Goal: Use online tool/utility: Utilize a website feature to perform a specific function

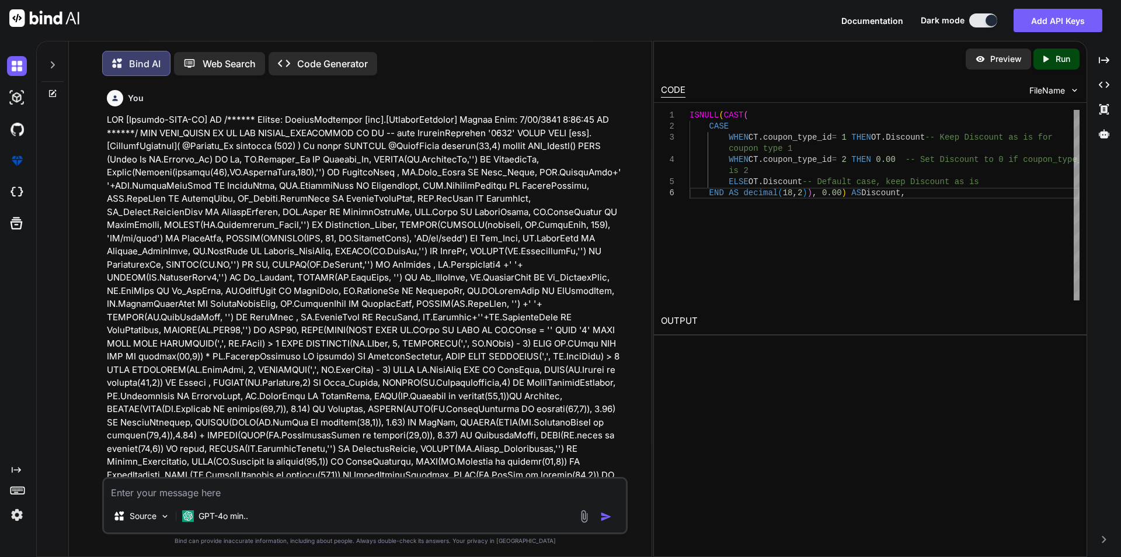
scroll to position [3972, 0]
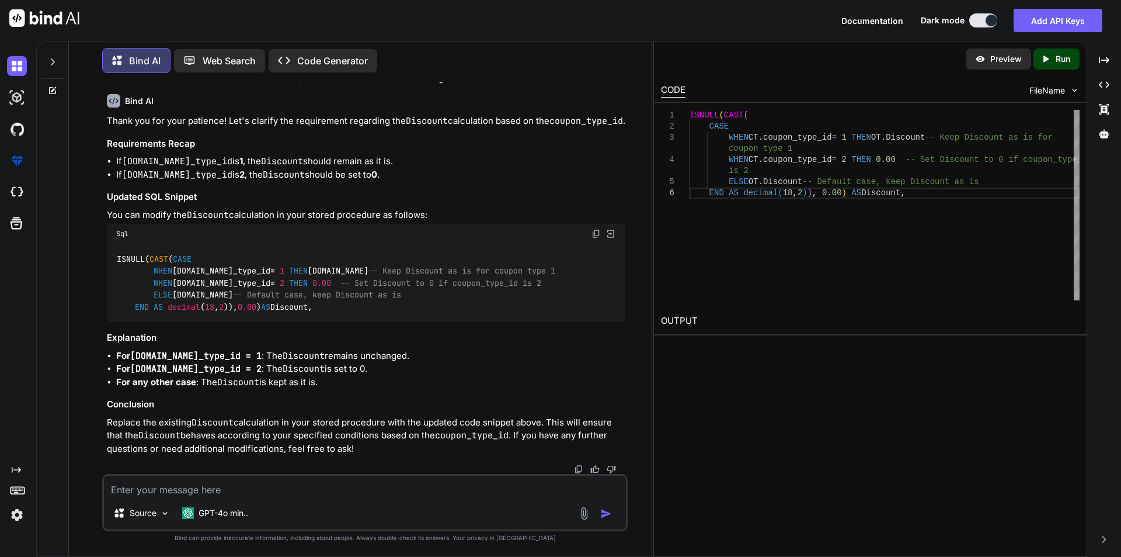
click at [141, 490] on textarea at bounding box center [365, 485] width 522 height 21
paste textarea "ISNULL(CD.DiscountOn,'') AS DiscountOn,"
type textarea "ISNULL(CD.DiscountOn,'') AS DiscountOn,"
type textarea "x"
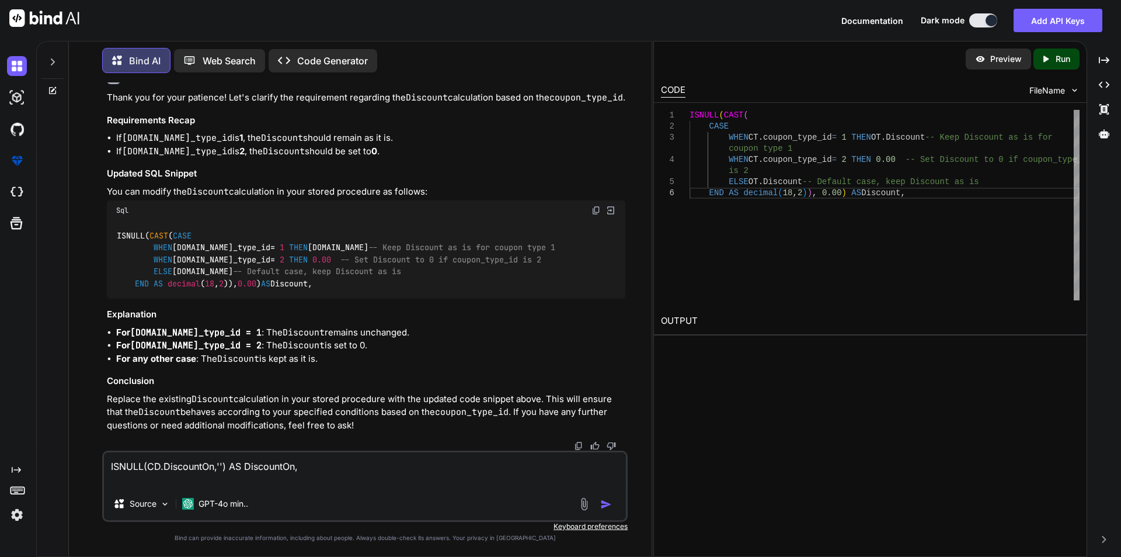
type textarea "ISNULL(CD.DiscountOn,'') AS DiscountOn,"
type textarea "x"
type textarea "ISNULL(CD.DiscountOn,'') AS DiscountOn, d"
type textarea "x"
type textarea "ISNULL(CD.DiscountOn,'') AS DiscountOn, do"
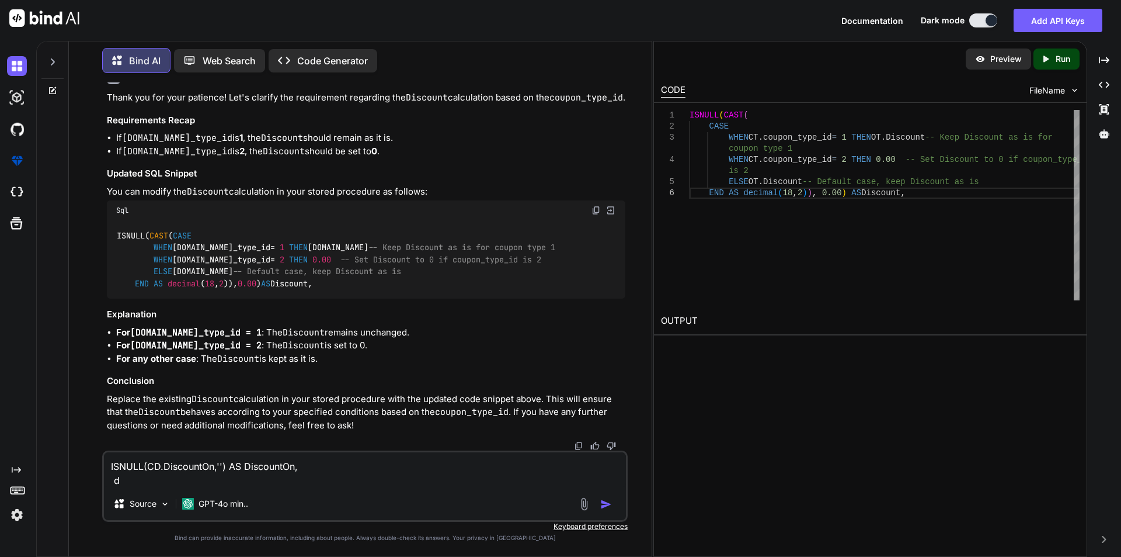
type textarea "x"
type textarea "ISNULL(CD.DiscountOn,'') AS DiscountOn, doi"
type textarea "x"
type textarea "ISNULL(CD.DiscountOn,'') AS DiscountOn, doin"
type textarea "x"
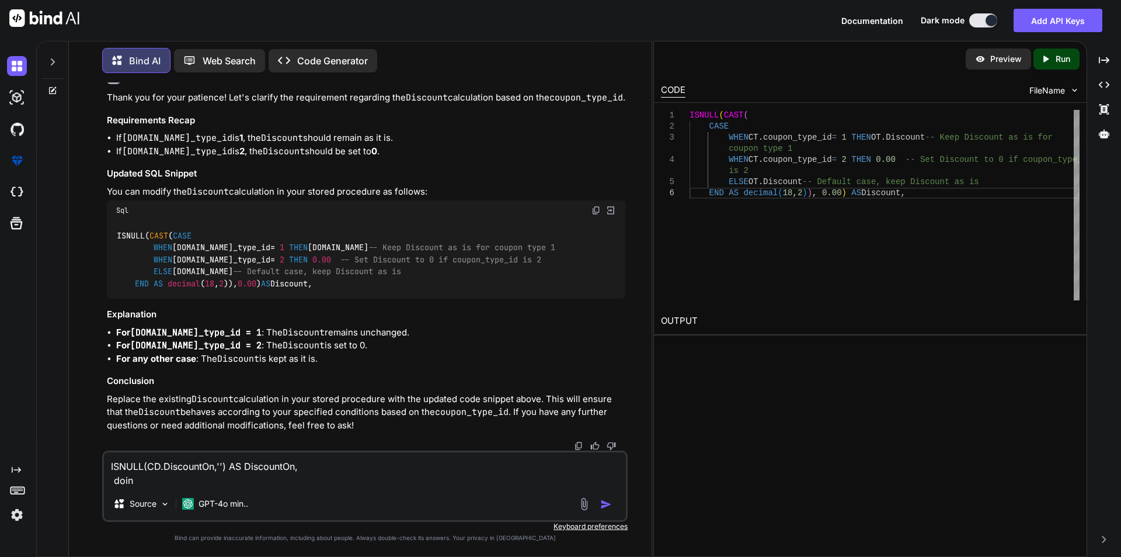
type textarea "ISNULL(CD.DiscountOn,'') AS DiscountOn, doint"
type textarea "x"
type textarea "ISNULL(CD.DiscountOn,'') AS DiscountOn, doint"
type textarea "x"
type textarea "ISNULL(CD.DiscountOn,'') AS DiscountOn, doint"
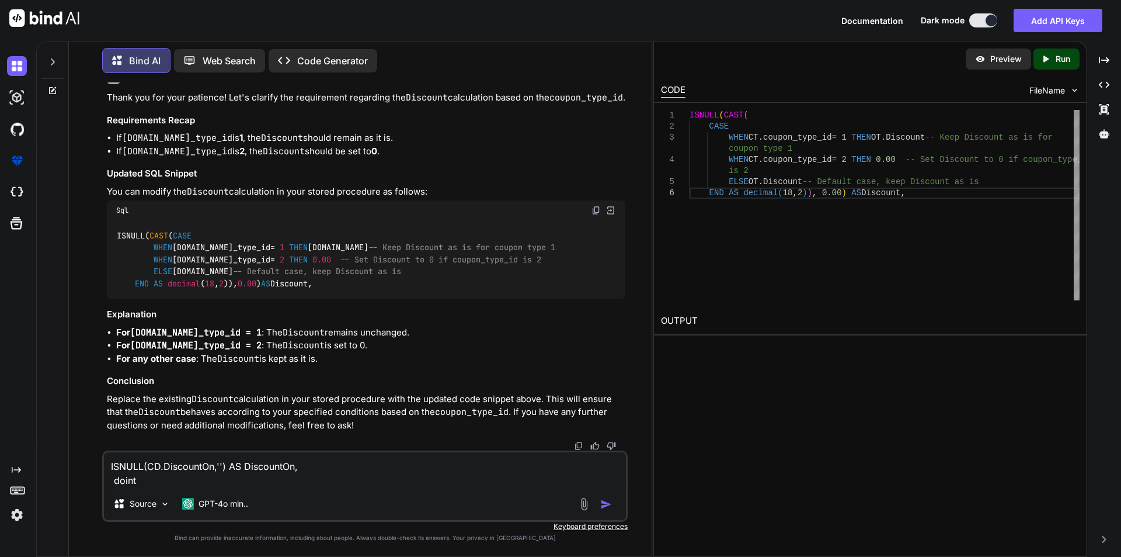
type textarea "x"
type textarea "ISNULL(CD.DiscountOn,'') AS DiscountOn, doin"
type textarea "x"
type textarea "ISNULL(CD.DiscountOn,'') AS DiscountOn, doi"
type textarea "x"
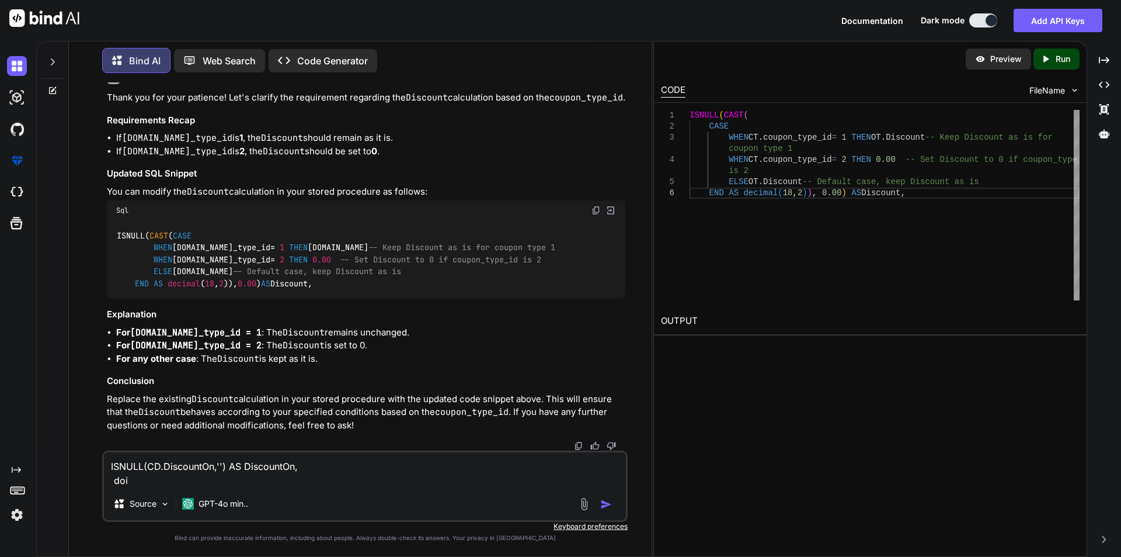
type textarea "ISNULL(CD.DiscountOn,'') AS DiscountOn, do"
type textarea "x"
type textarea "ISNULL(CD.DiscountOn,'') AS DiscountOn, d"
type textarea "x"
type textarea "ISNULL(CD.DiscountOn,'') AS DiscountOn,"
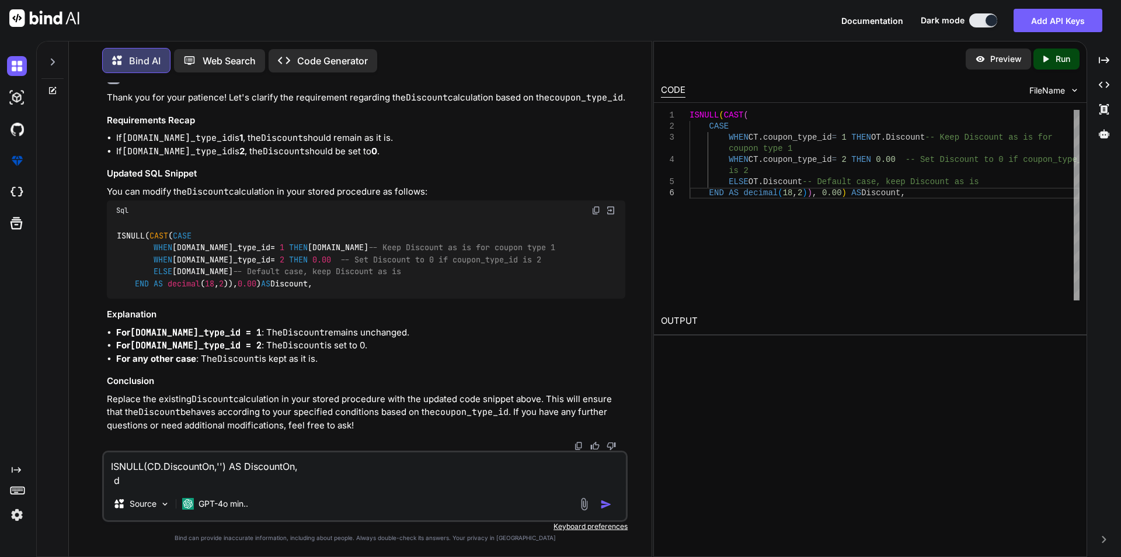
type textarea "x"
type textarea "ISNULL(CD.DiscountOn,'') AS DiscountOn, i"
type textarea "x"
type textarea "ISNULL(CD.DiscountOn,'') AS DiscountOn, if"
type textarea "x"
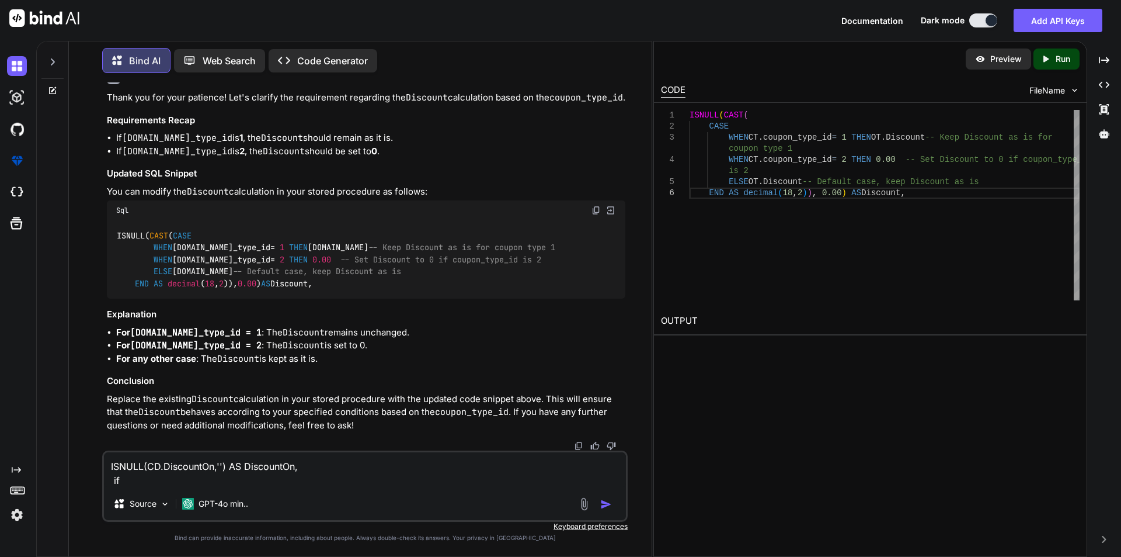
type textarea "ISNULL(CD.DiscountOn,'') AS DiscountOn, if"
type textarea "x"
type textarea "ISNULL(CD.DiscountOn,'') AS DiscountOn, if t"
type textarea "x"
type textarea "ISNULL(CD.DiscountOn,'') AS DiscountOn, if th"
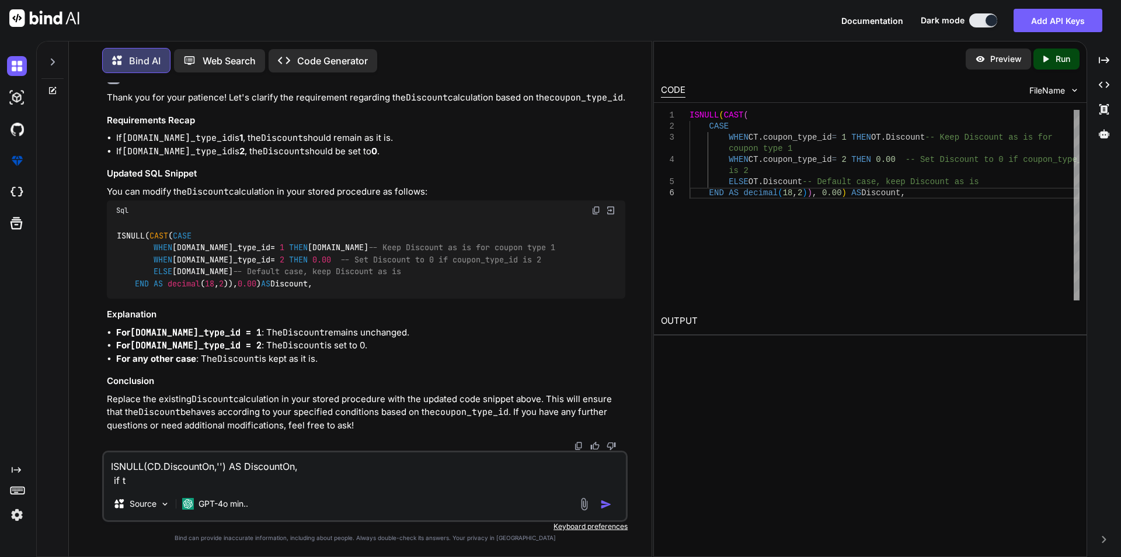
type textarea "x"
type textarea "ISNULL(CD.DiscountOn,'') AS DiscountOn, if the"
type textarea "x"
type textarea "ISNULL(CD.DiscountOn,'') AS DiscountOn, if the"
type textarea "x"
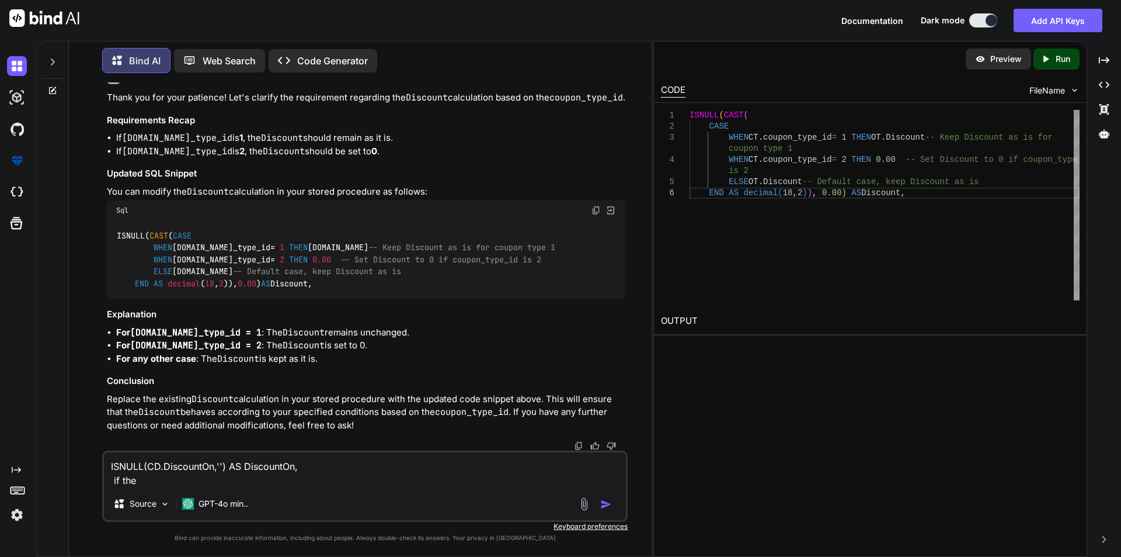
type textarea "ISNULL(CD.DiscountOn,'') AS DiscountOn, if the t"
type textarea "x"
type textarea "ISNULL(CD.DiscountOn,'') AS DiscountOn, if the ty"
type textarea "x"
type textarea "ISNULL(CD.DiscountOn,'') AS DiscountOn, if the tyo"
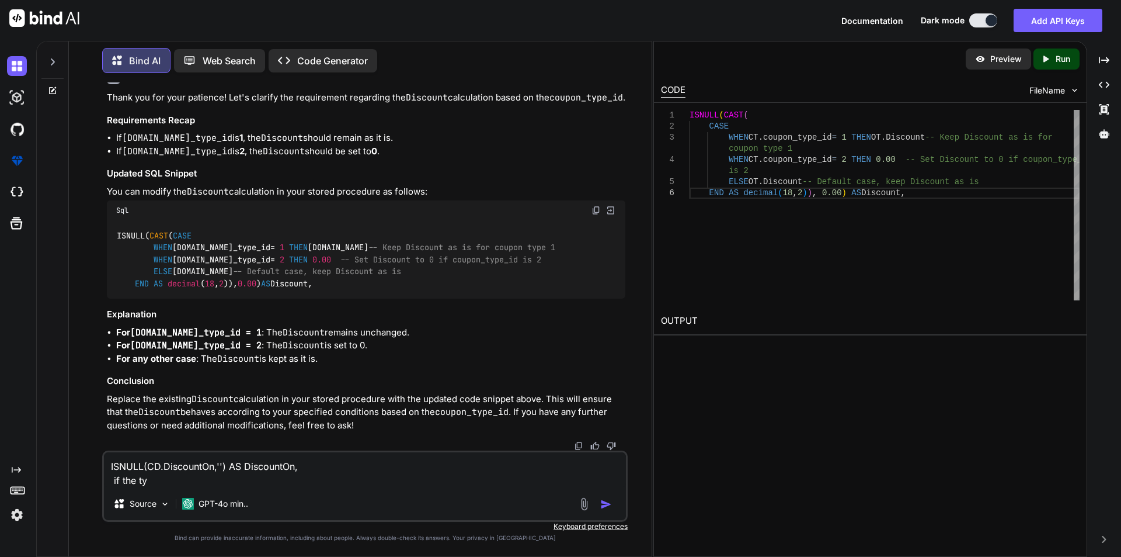
type textarea "x"
type textarea "ISNULL(CD.DiscountOn,'') AS DiscountOn, if the tyoe"
type textarea "x"
type textarea "ISNULL(CD.DiscountOn,'') AS DiscountOn, if the tyo"
type textarea "x"
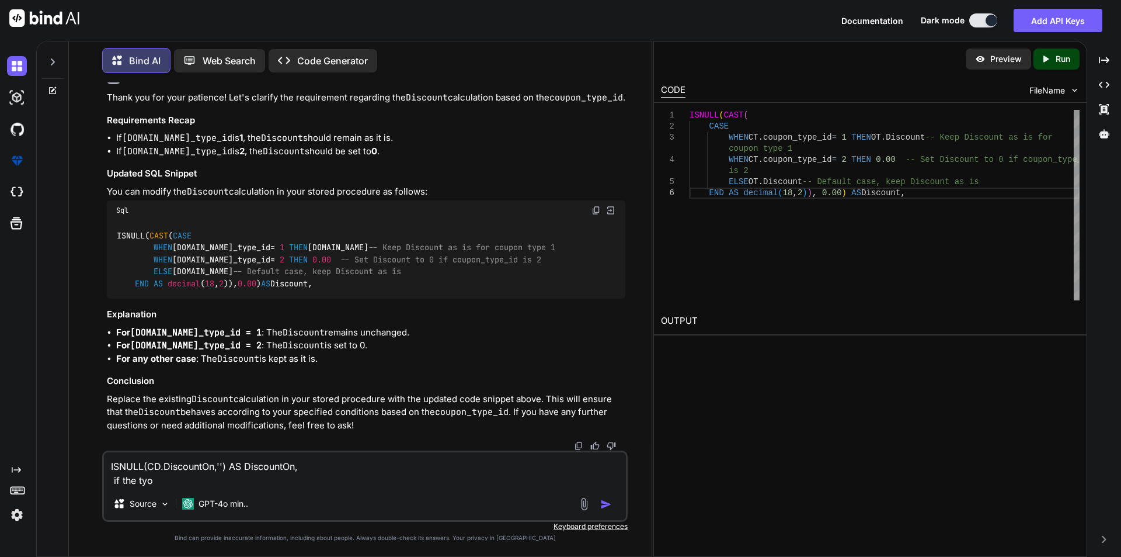
type textarea "ISNULL(CD.DiscountOn,'') AS DiscountOn, if the ty"
type textarea "x"
type textarea "ISNULL(CD.DiscountOn,'') AS DiscountOn, if the typ"
type textarea "x"
type textarea "ISNULL(CD.DiscountOn,'') AS DiscountOn, if the type"
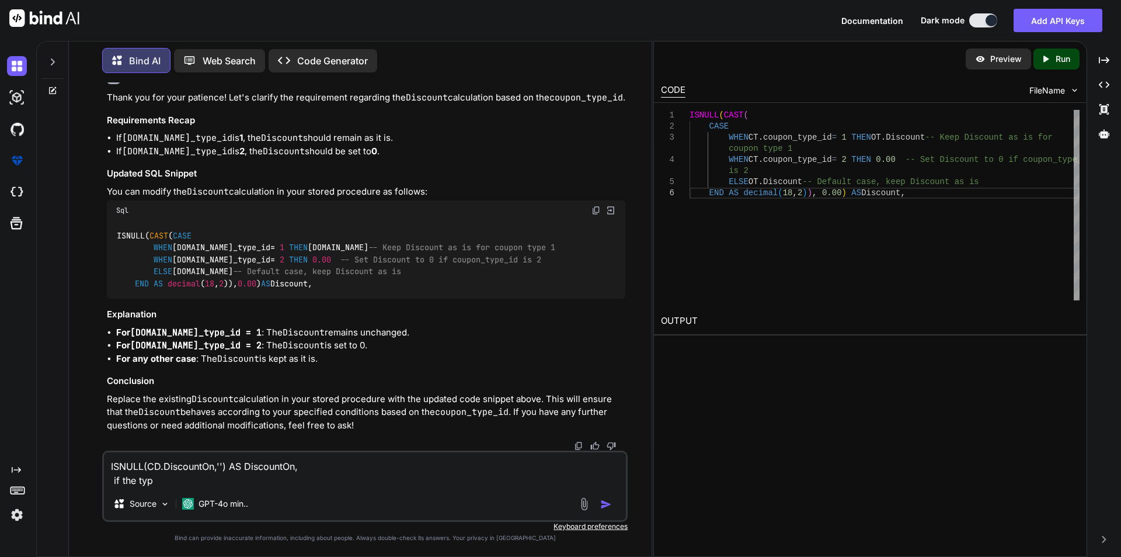
type textarea "x"
type textarea "ISNULL(CD.DiscountOn,'') AS DiscountOn, if the type"
type textarea "x"
type textarea "ISNULL(CD.DiscountOn,'') AS DiscountOn, if the type i"
type textarea "x"
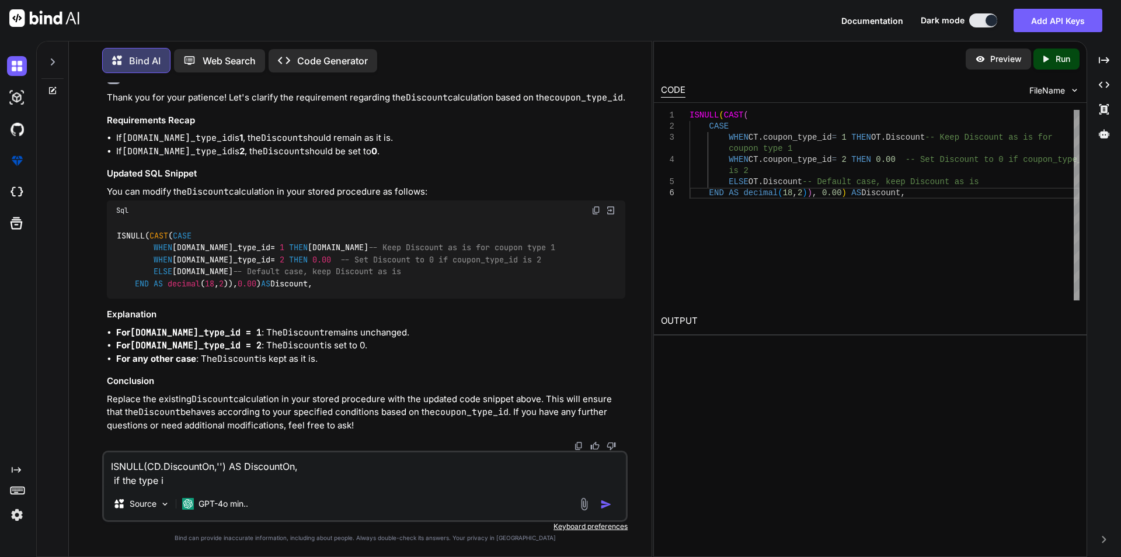
type textarea "ISNULL(CD.DiscountOn,'') AS DiscountOn, if the type is"
type textarea "x"
type textarea "ISNULL(CD.DiscountOn,'') AS DiscountOn, if the type is"
type textarea "x"
type textarea "ISNULL(CD.DiscountOn,'') AS DiscountOn, if the type is o"
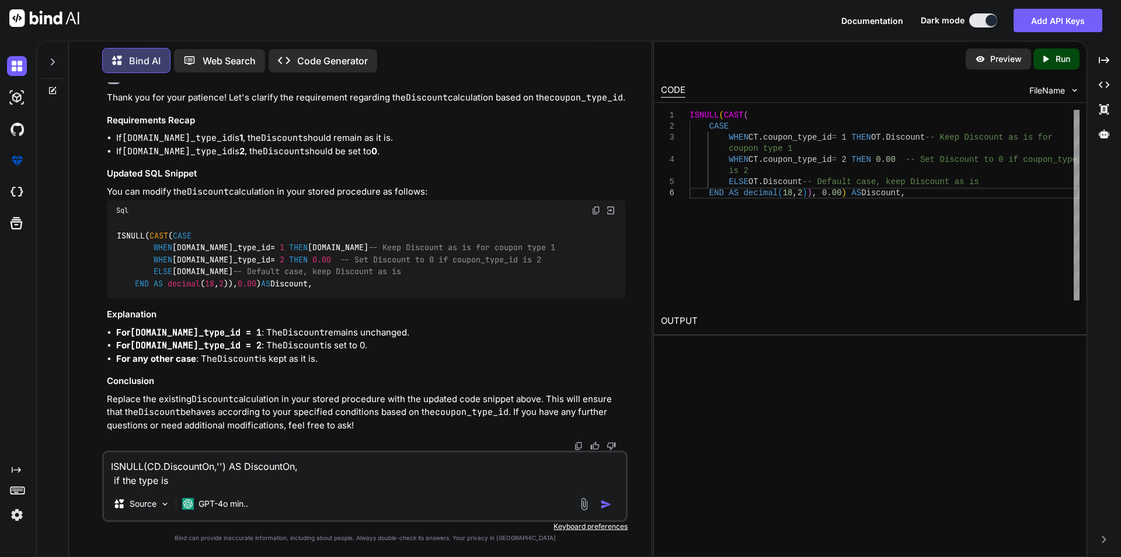
type textarea "x"
type textarea "ISNULL(CD.DiscountOn,'') AS DiscountOn, if the type is on"
type textarea "x"
type textarea "ISNULL(CD.DiscountOn,'') AS DiscountOn, if the type is one"
type textarea "x"
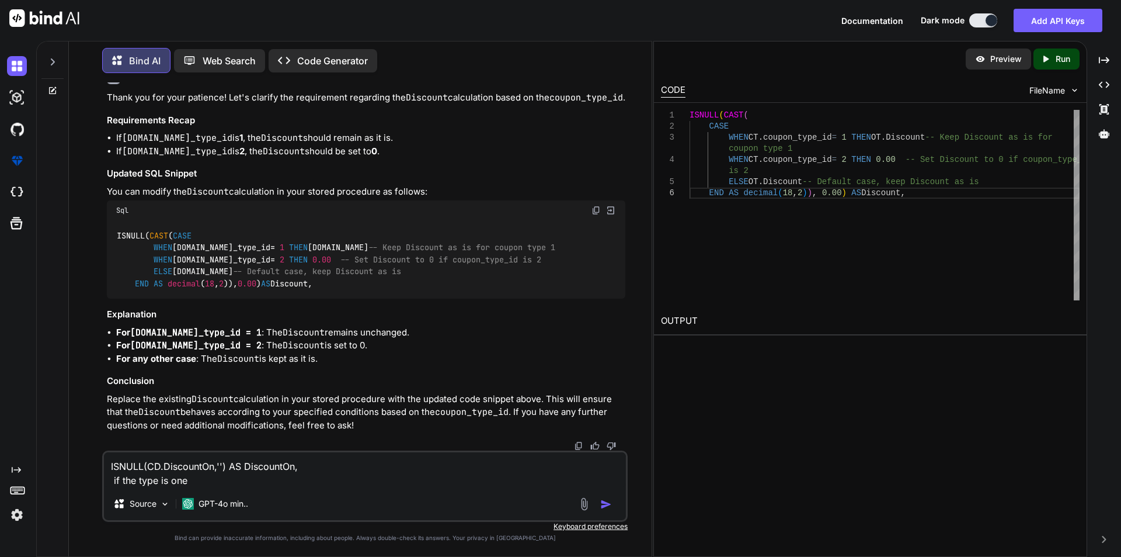
type textarea "ISNULL(CD.DiscountOn,'') AS DiscountOn, if the type is one"
type textarea "x"
type textarea "ISNULL(CD.DiscountOn,'') AS DiscountOn, if the type is one t"
type textarea "x"
type textarea "ISNULL(CD.DiscountOn,'') AS DiscountOn, if the type is one th"
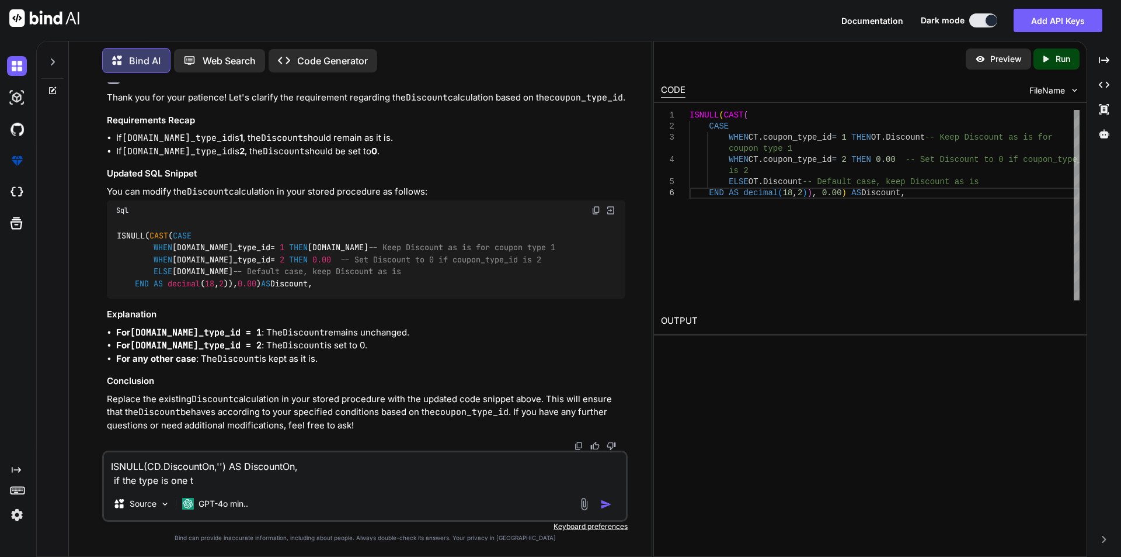
type textarea "x"
type textarea "ISNULL(CD.DiscountOn,'') AS DiscountOn, if the type is one the"
type textarea "x"
type textarea "ISNULL(CD.DiscountOn,'') AS DiscountOn, if the type is one then"
type textarea "x"
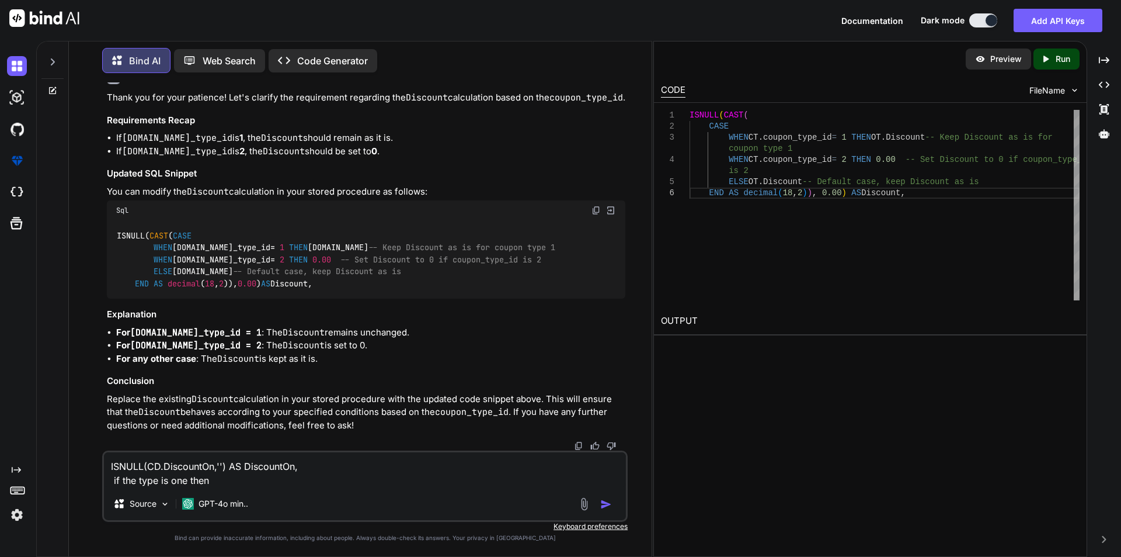
type textarea "ISNULL(CD.DiscountOn,'') AS DiscountOn, if the type is one then"
type textarea "x"
type textarea "ISNULL(CD.DiscountOn,'') AS DiscountOn, if the type is one then i"
type textarea "x"
type textarea "ISNULL(CD.DiscountOn,'') AS DiscountOn, if the type is one then it"
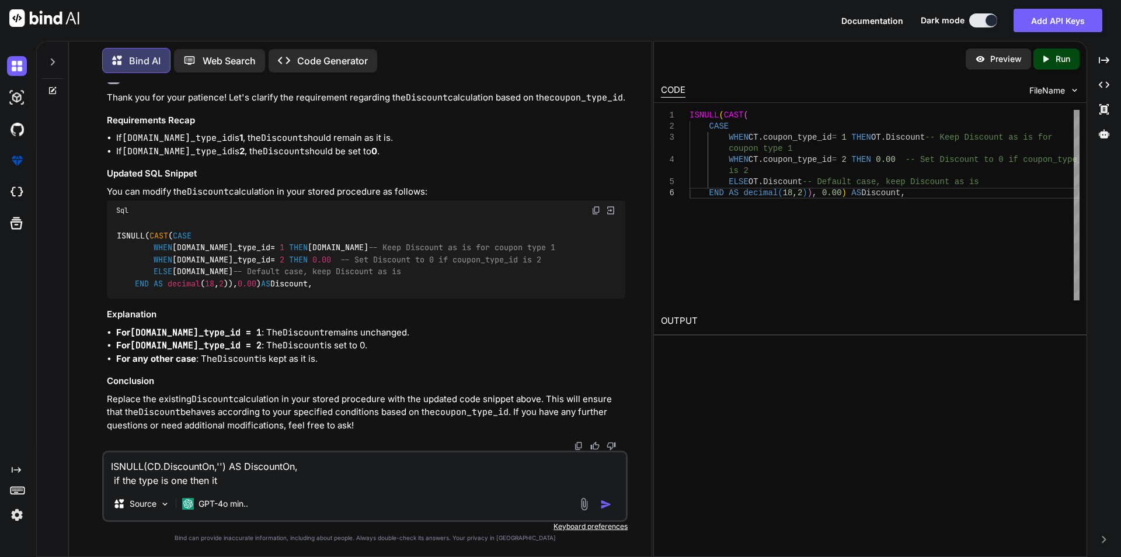
type textarea "x"
type textarea "ISNULL(CD.DiscountOn,'') AS DiscountOn, if the type is one then it"
type textarea "x"
type textarea "ISNULL(CD.DiscountOn,'') AS DiscountOn, if the type is one then it i"
type textarea "x"
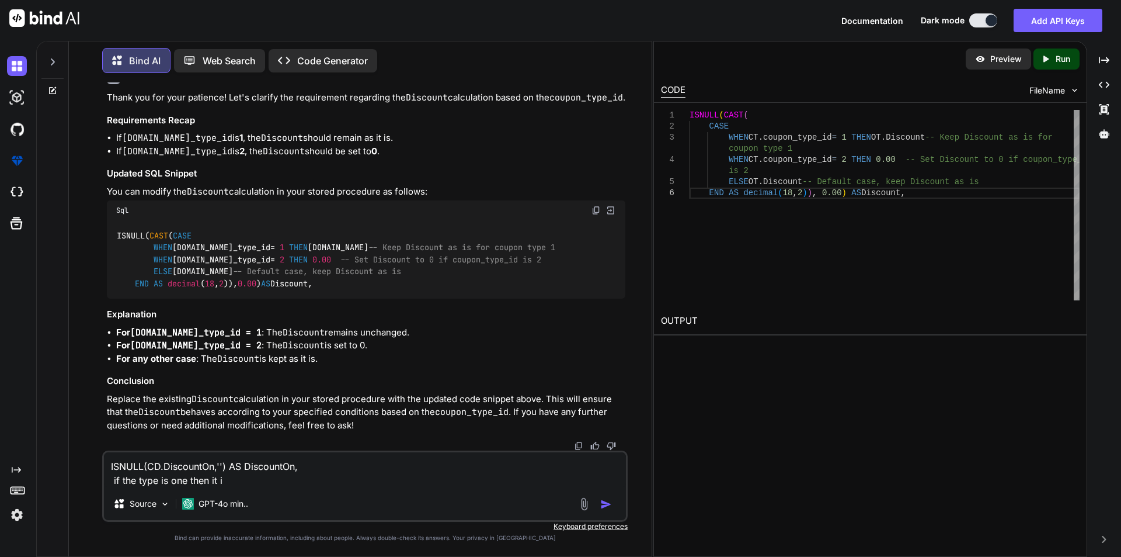
type textarea "ISNULL(CD.DiscountOn,'') AS DiscountOn, if the type is one then it is"
type textarea "x"
type textarea "ISNULL(CD.DiscountOn,'') AS DiscountOn, if the type is one then it is"
type textarea "x"
type textarea "ISNULL(CD.DiscountOn,'') AS DiscountOn, if the type is one then it is s"
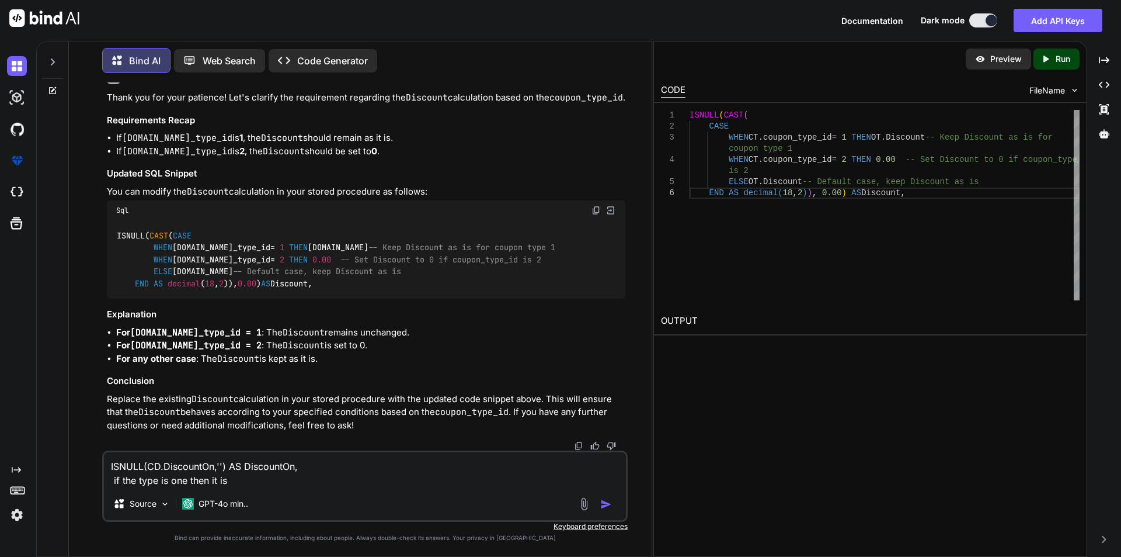
type textarea "x"
type textarea "ISNULL(CD.DiscountOn,'') AS DiscountOn, if the type is one then it is sa"
type textarea "x"
type textarea "ISNULL(CD.DiscountOn,'') AS DiscountOn, if the type is one then it is [PERSON_N…"
type textarea "x"
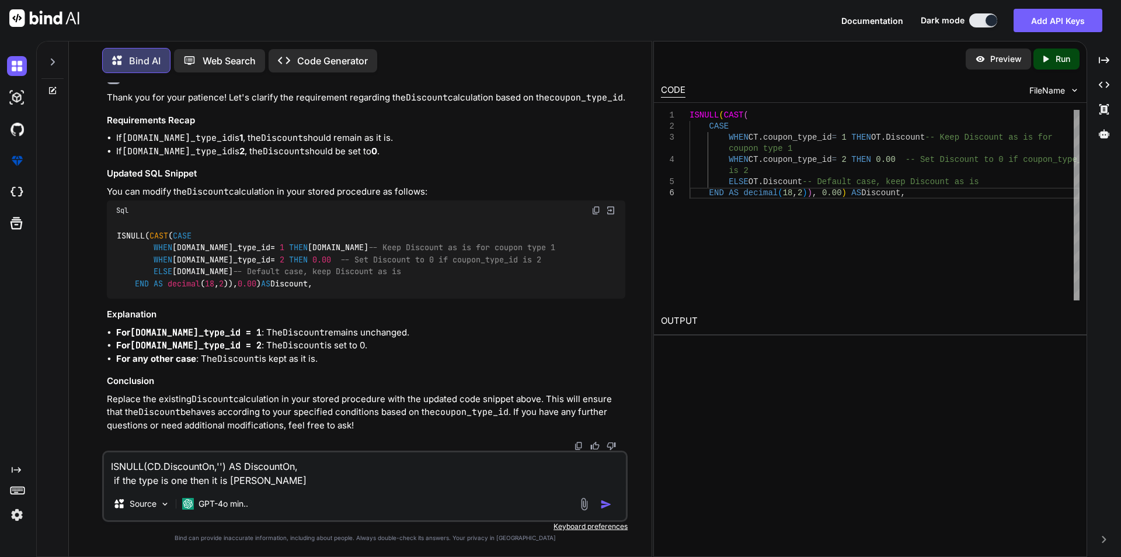
type textarea "ISNULL(CD.DiscountOn,'') AS DiscountOn, if the type is one then it is same"
type textarea "x"
type textarea "ISNULL(CD.DiscountOn,'') AS DiscountOn, if the type is one then it is same"
type textarea "x"
type textarea "ISNULL(CD.DiscountOn,'') AS DiscountOn, if the type is one then it is same i"
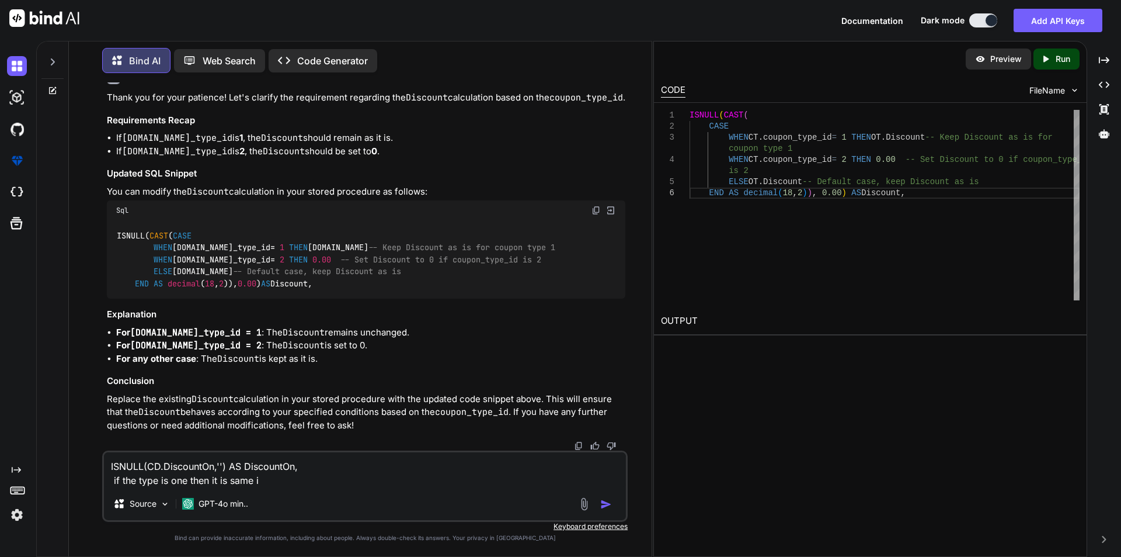
type textarea "x"
type textarea "ISNULL(CD.DiscountOn,'') AS DiscountOn, if the type is one then it is same it"
type textarea "x"
type textarea "ISNULL(CD.DiscountOn,'') AS DiscountOn, if the type is one then it is same it"
type textarea "x"
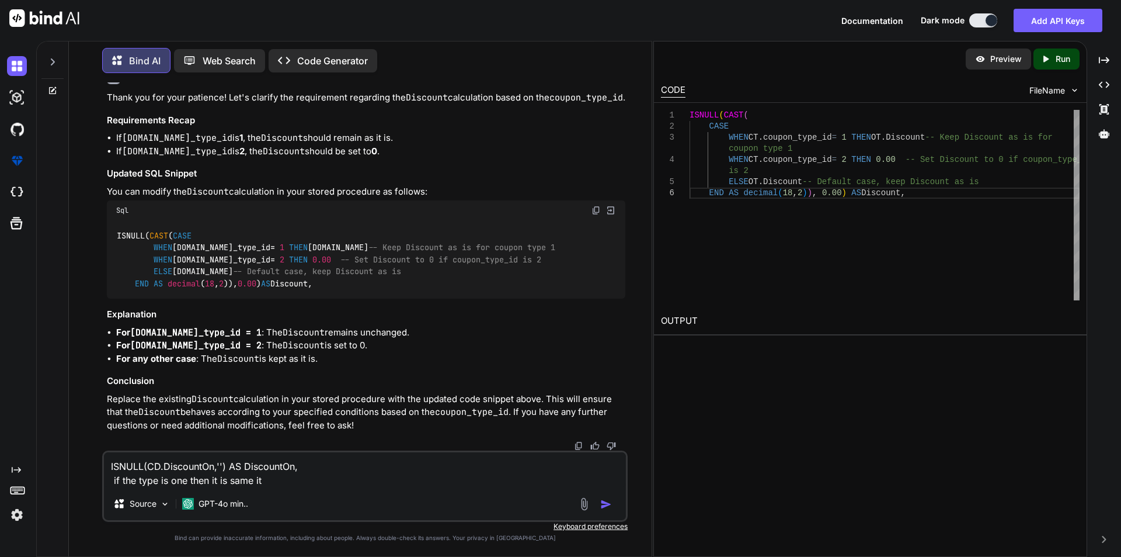
type textarea "ISNULL(CD.DiscountOn,'') AS DiscountOn, if the type is one then it is same it t"
type textarea "x"
type textarea "ISNULL(CD.DiscountOn,'') AS DiscountOn, if the type is one then it is same it th"
type textarea "x"
type textarea "ISNULL(CD.DiscountOn,'') AS DiscountOn, if the type is one then it is same it t…"
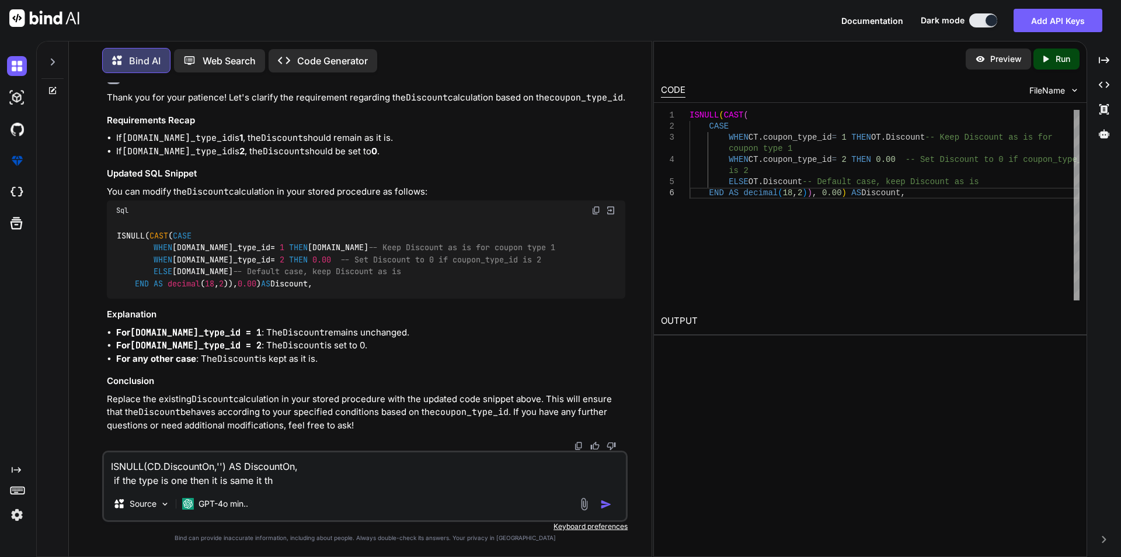
type textarea "x"
type textarea "ISNULL(CD.DiscountOn,'') AS DiscountOn, if the type is one then it is same it t…"
type textarea "x"
type textarea "ISNULL(CD.DiscountOn,'') AS DiscountOn, if the type is one then it is same it t…"
type textarea "x"
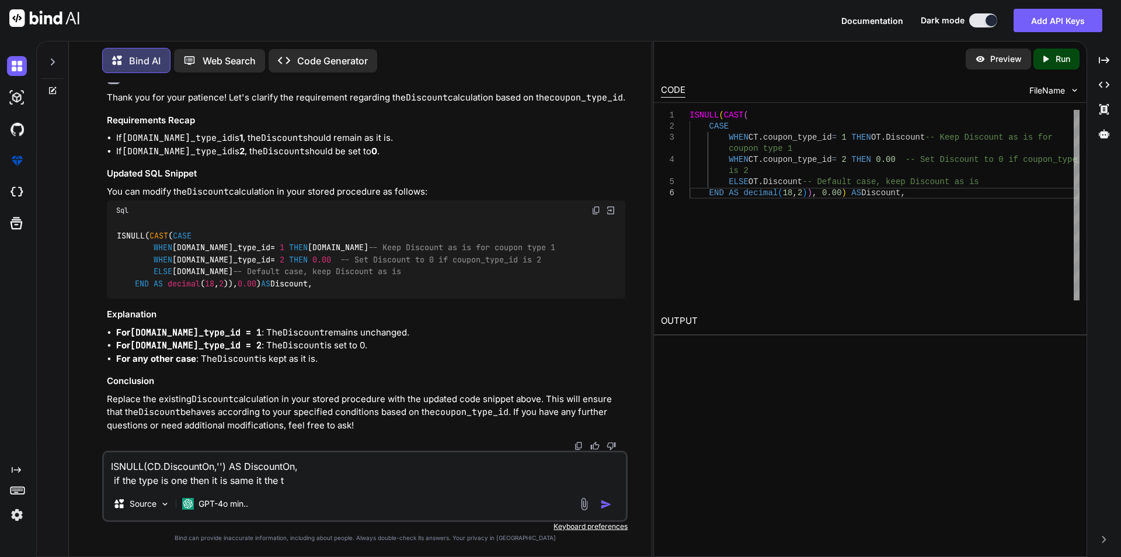
type textarea "ISNULL(CD.DiscountOn,'') AS DiscountOn, if the type is one then it is same it t…"
type textarea "x"
type textarea "ISNULL(CD.DiscountOn,'') AS DiscountOn, if the type is one then it is same it t…"
type textarea "x"
type textarea "ISNULL(CD.DiscountOn,'') AS DiscountOn, if the type is one then it is same it t…"
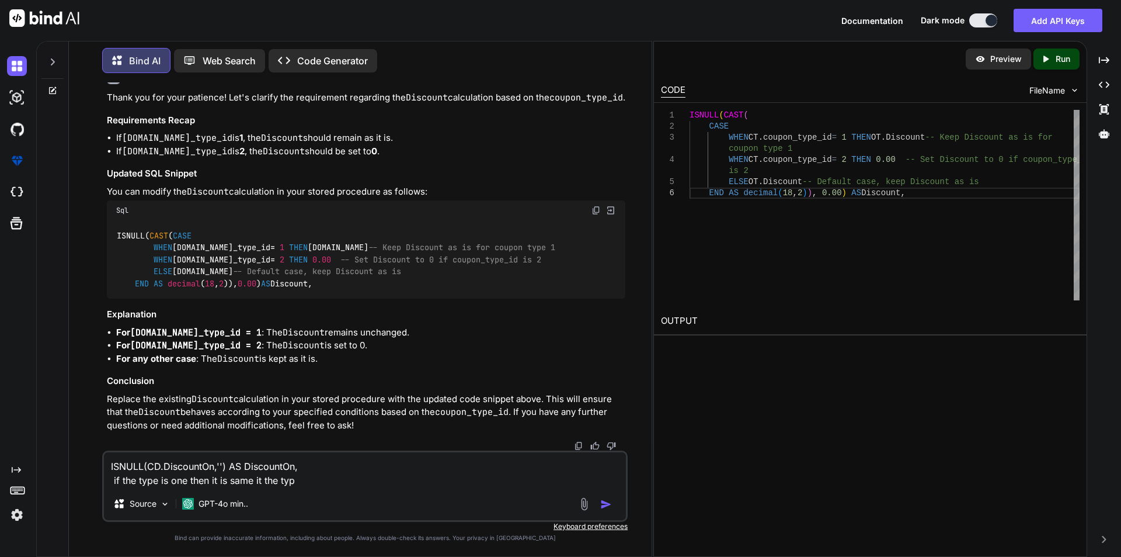
type textarea "x"
type textarea "ISNULL(CD.DiscountOn,'') AS DiscountOn, if the type is one then it is same it t…"
type textarea "x"
type textarea "ISNULL(CD.DiscountOn,'') AS DiscountOn, if the type is one then it is same it t…"
type textarea "x"
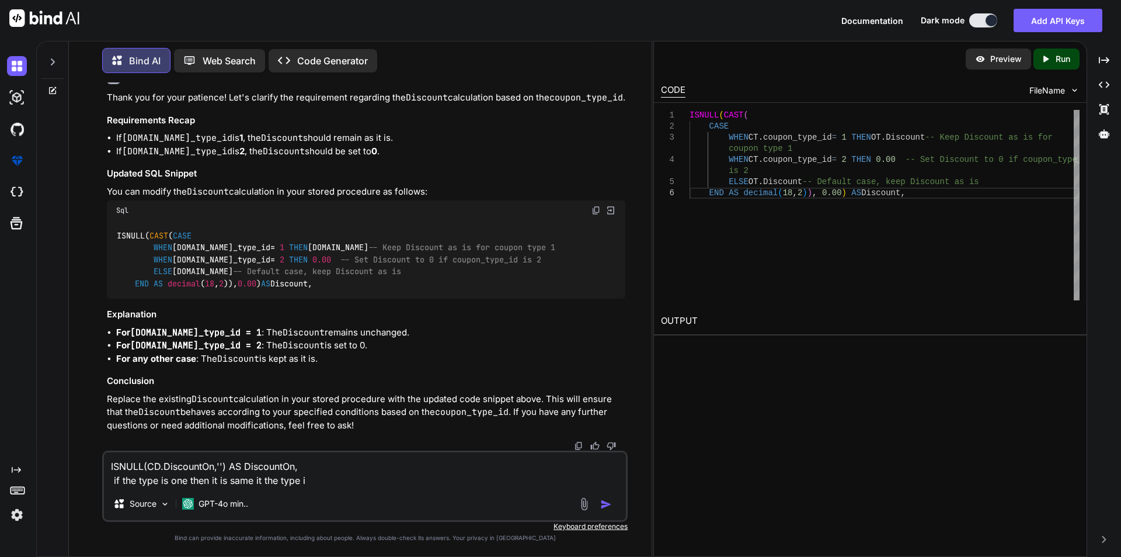
type textarea "ISNULL(CD.DiscountOn,'') AS DiscountOn, if the type is one then it is same it t…"
type textarea "x"
type textarea "ISNULL(CD.DiscountOn,'') AS DiscountOn, if the type is one then it is same it t…"
type textarea "x"
type textarea "ISNULL(CD.DiscountOn,'') AS DiscountOn, if the type is one then it is same it t…"
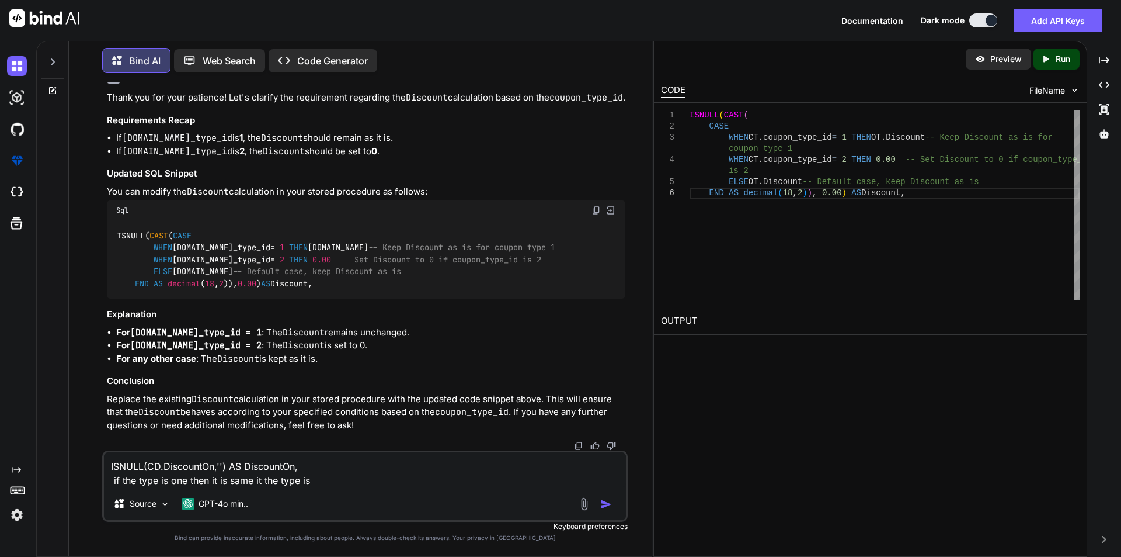
type textarea "x"
type textarea "ISNULL(CD.DiscountOn,'') AS DiscountOn, if the type is one then it is same it t…"
type textarea "x"
type textarea "ISNULL(CD.DiscountOn,'') AS DiscountOn, if the type is one then it is same it t…"
type textarea "x"
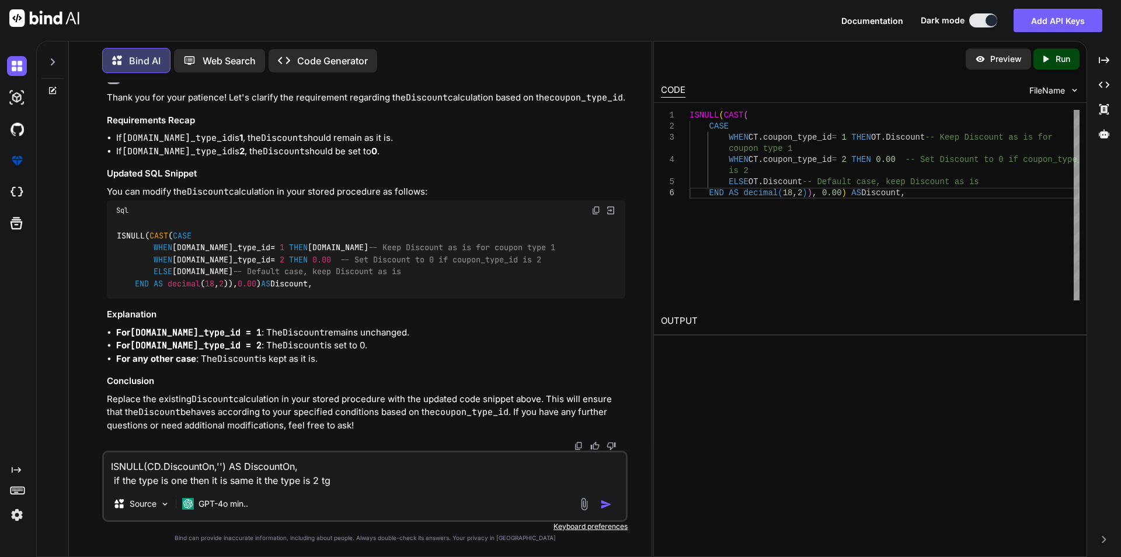
type textarea "ISNULL(CD.DiscountOn,'') AS DiscountOn, if the type is one then it is same it t…"
type textarea "x"
type textarea "ISNULL(CD.DiscountOn,'') AS DiscountOn, if the type is one then it is same it t…"
type textarea "x"
type textarea "ISNULL(CD.DiscountOn,'') AS DiscountOn, if the type is one then it is same it t…"
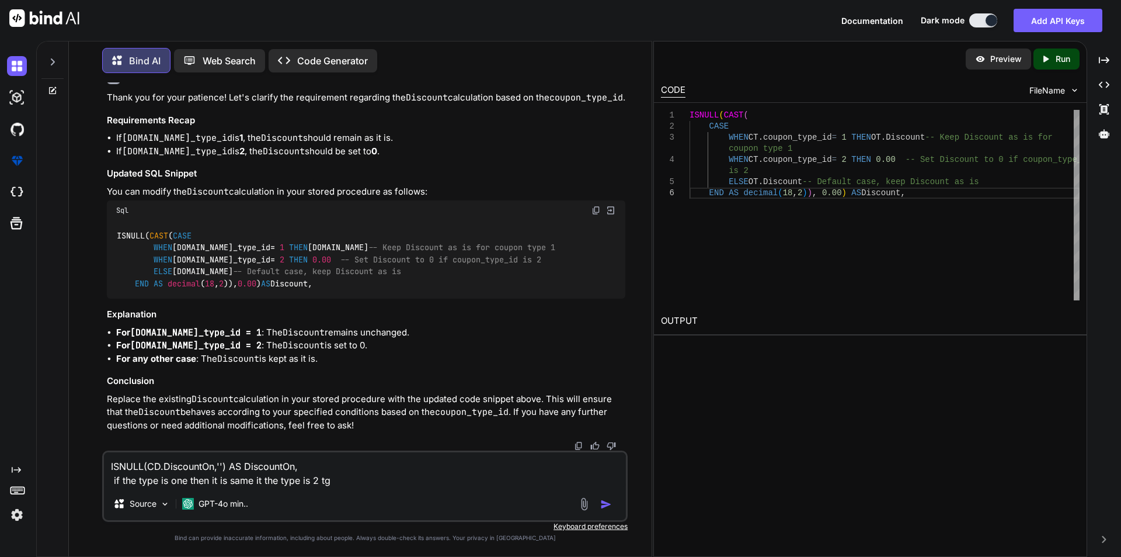
type textarea "x"
type textarea "ISNULL(CD.DiscountOn,'') AS DiscountOn, if the type is one then it is same it t…"
type textarea "x"
type textarea "ISNULL(CD.DiscountOn,'') AS DiscountOn, if the type is one then it is same it t…"
type textarea "x"
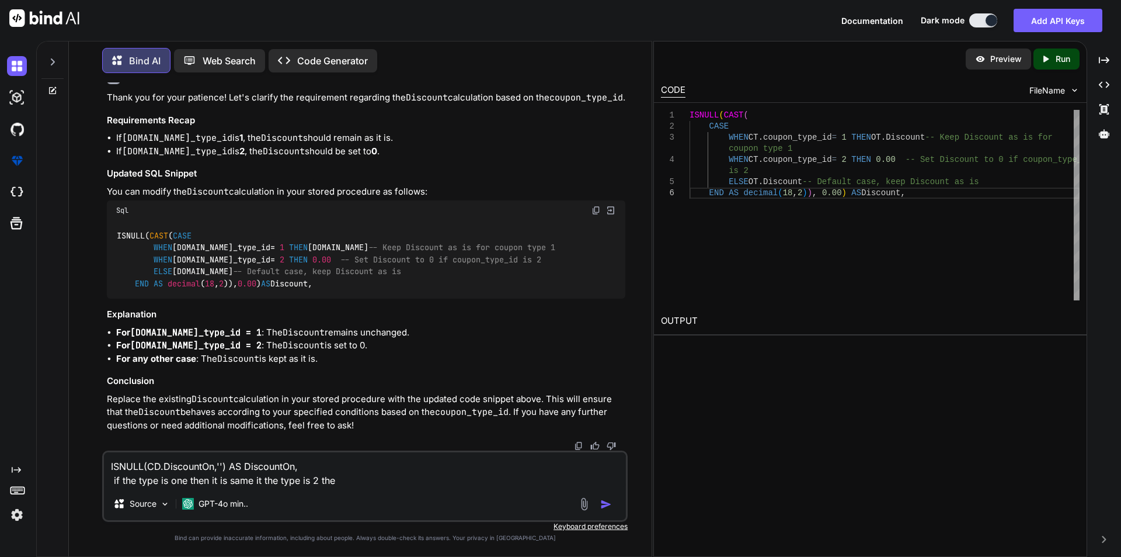
type textarea "ISNULL(CD.DiscountOn,'') AS DiscountOn, if the type is one then it is same it t…"
type textarea "x"
type textarea "ISNULL(CD.DiscountOn,'') AS DiscountOn, if the type is one then it is same it t…"
type textarea "x"
type textarea "ISNULL(CD.DiscountOn,'') AS DiscountOn, if the type is one then it is same it t…"
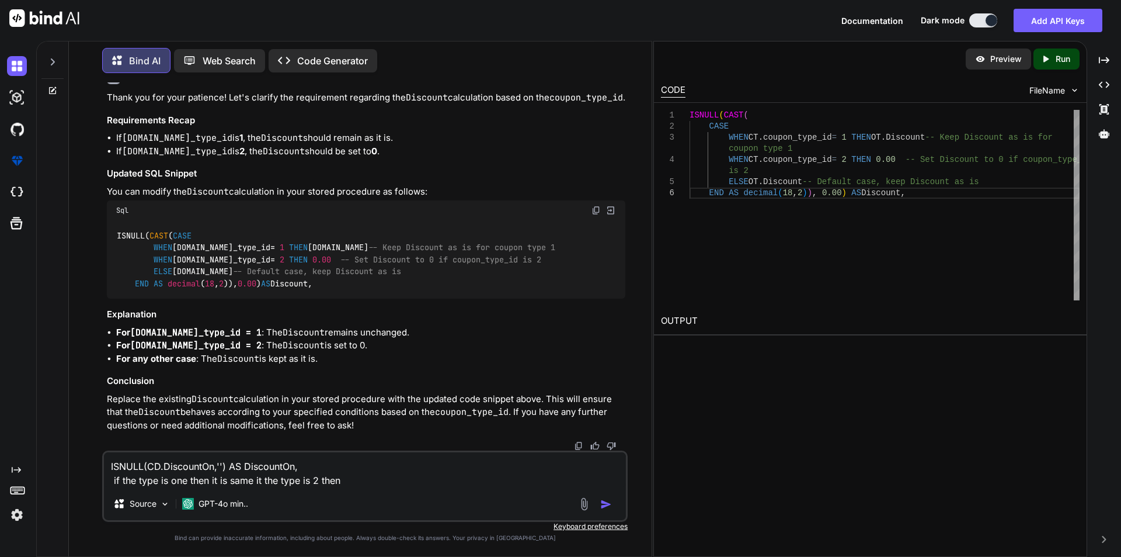
type textarea "x"
type textarea "ISNULL(CD.DiscountOn,'') AS DiscountOn, if the type is one then it is same it t…"
type textarea "x"
type textarea "ISNULL(CD.DiscountOn,'') AS DiscountOn, if the type is one then it is same it t…"
type textarea "x"
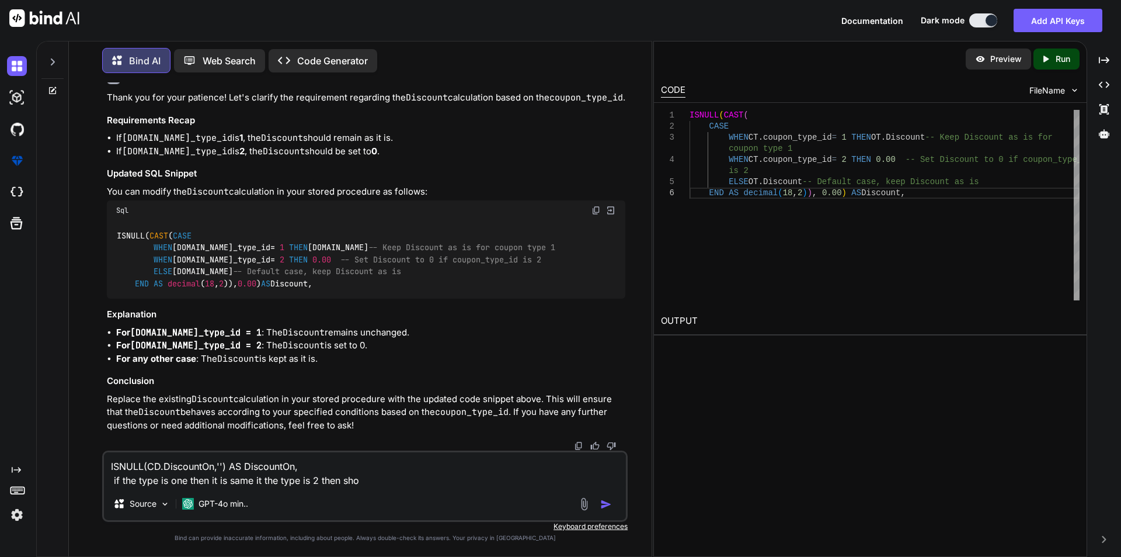
type textarea "ISNULL(CD.DiscountOn,'') AS DiscountOn, if the type is one then it is same it t…"
type textarea "x"
type textarea "ISNULL(CD.DiscountOn,'') AS DiscountOn, if the type is one then it is same it t…"
type textarea "x"
type textarea "ISNULL(CD.DiscountOn,'') AS DiscountOn, if the type is one then it is same it t…"
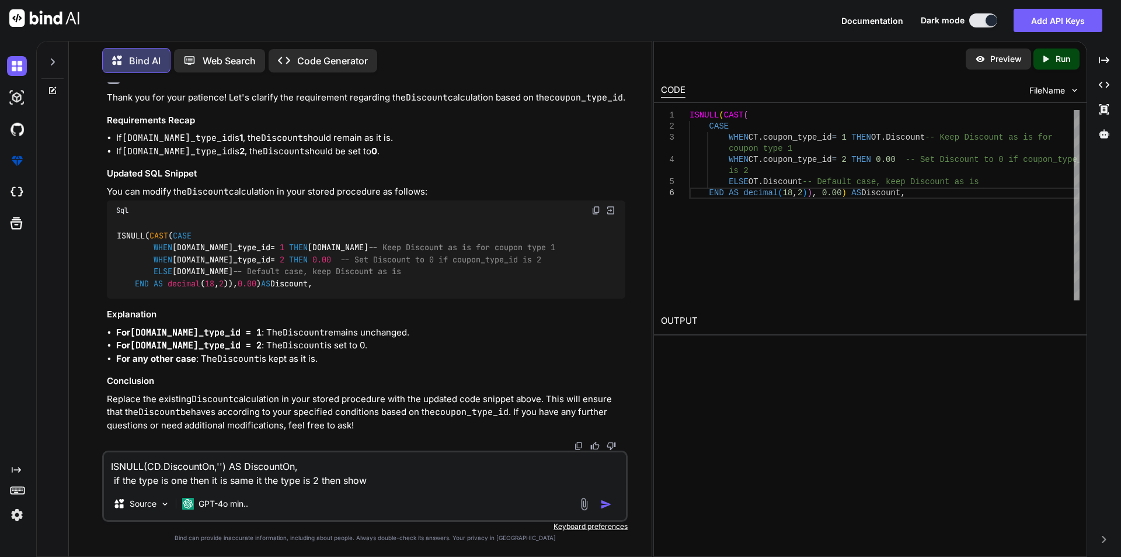
type textarea "x"
type textarea "ISNULL(CD.DiscountOn,'') AS DiscountOn, if the type is one then it is same it t…"
type textarea "x"
type textarea "ISNULL(CD.DiscountOn,'') AS DiscountOn, if the type is one then it is same it t…"
type textarea "x"
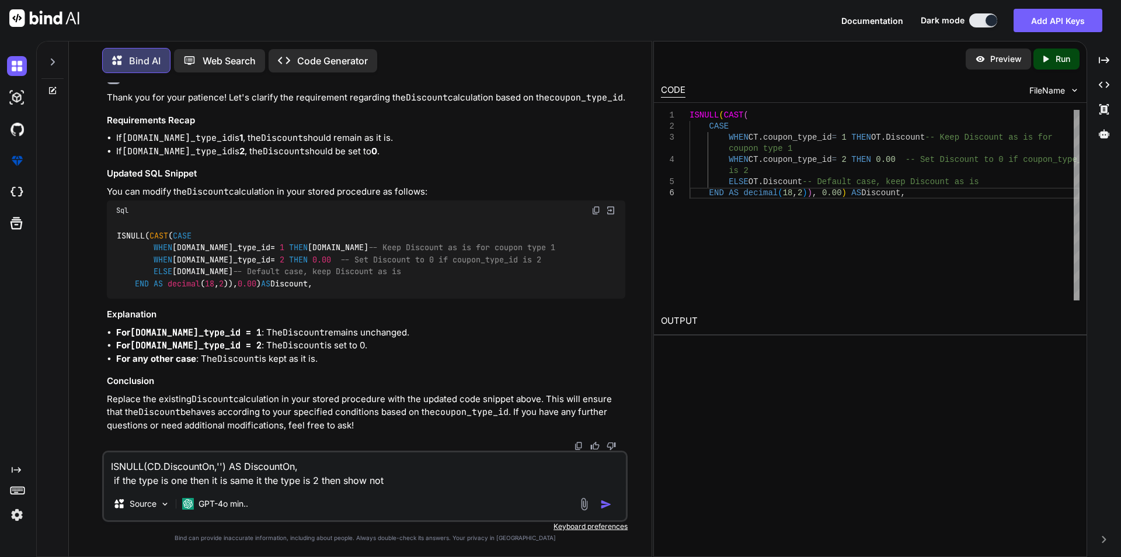
type textarea "ISNULL(CD.DiscountOn,'') AS DiscountOn, if the type is one then it is same it t…"
type textarea "x"
type textarea "ISNULL(CD.DiscountOn,'') AS DiscountOn, if the type is one then it is same it t…"
type textarea "x"
type textarea "ISNULL(CD.DiscountOn,'') AS DiscountOn, if the type is one then it is same it t…"
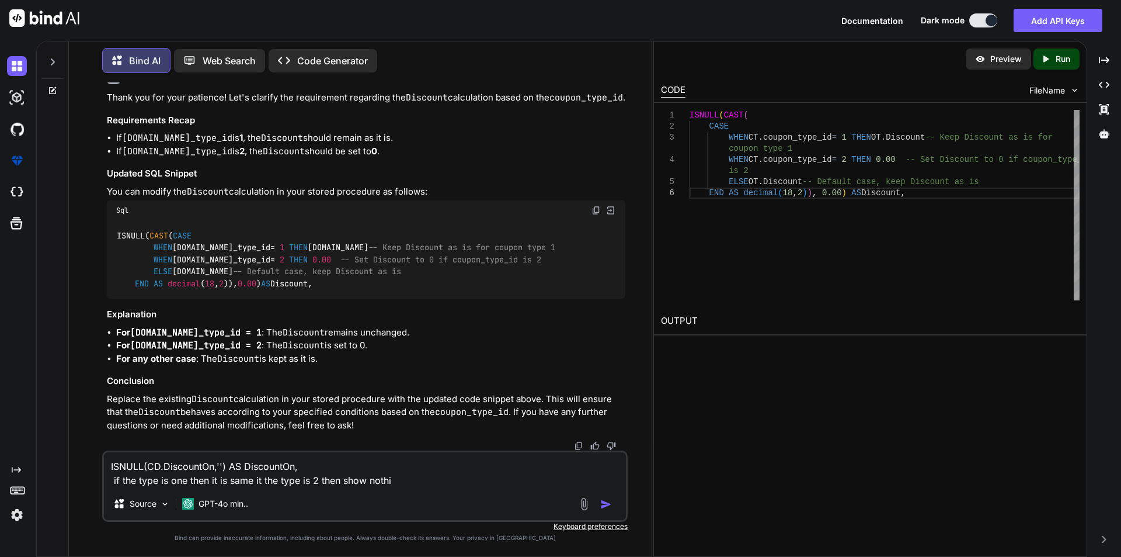
type textarea "x"
type textarea "ISNULL(CD.DiscountOn,'') AS DiscountOn, if the type is one then it is same it t…"
type textarea "x"
type textarea "ISNULL(CD.DiscountOn,'') AS DiscountOn, if the type is one then it is same it t…"
type textarea "x"
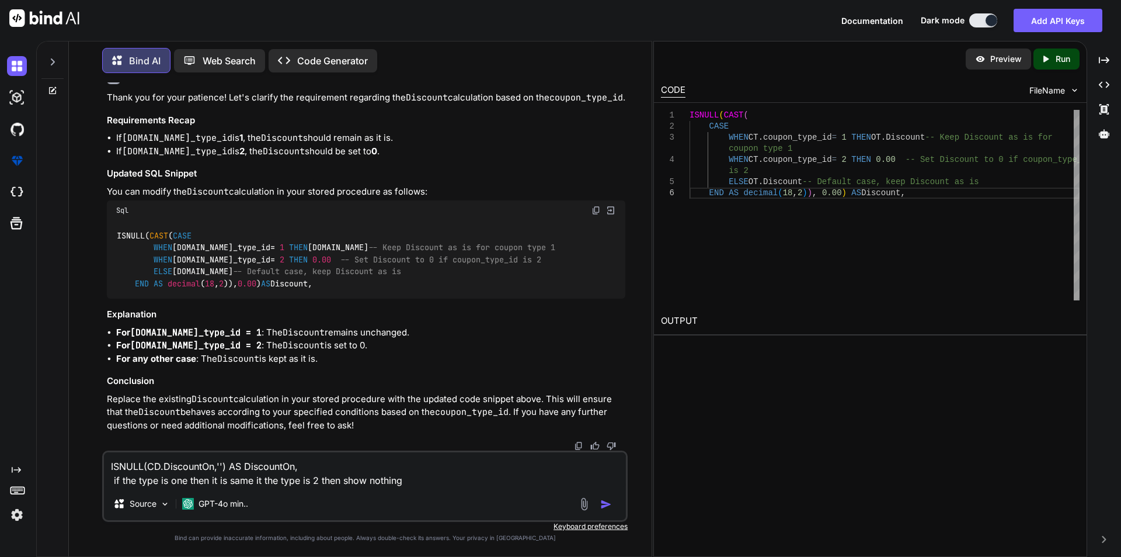
type textarea "ISNULL(CD.DiscountOn,'') AS DiscountOn, if the type is one then it is same it t…"
type textarea "x"
type textarea "ISNULL(CD.DiscountOn,'') AS DiscountOn, if the type is one then it is same it t…"
type textarea "x"
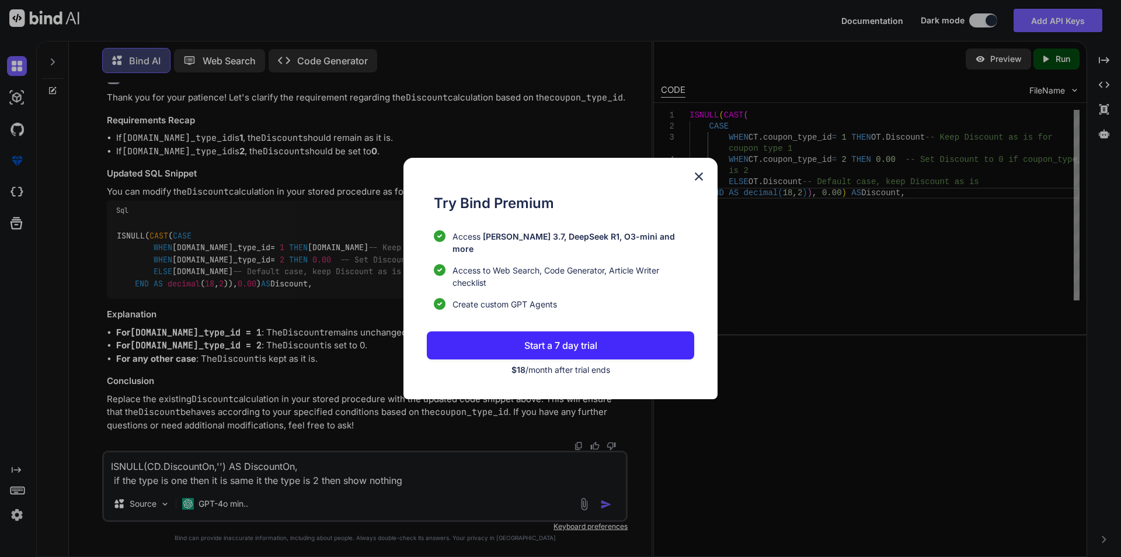
type textarea "ISNULL(CD.DiscountOn,'') AS DiscountOn, if the type is one then it is same it t…"
click at [697, 183] on img at bounding box center [699, 176] width 14 height 14
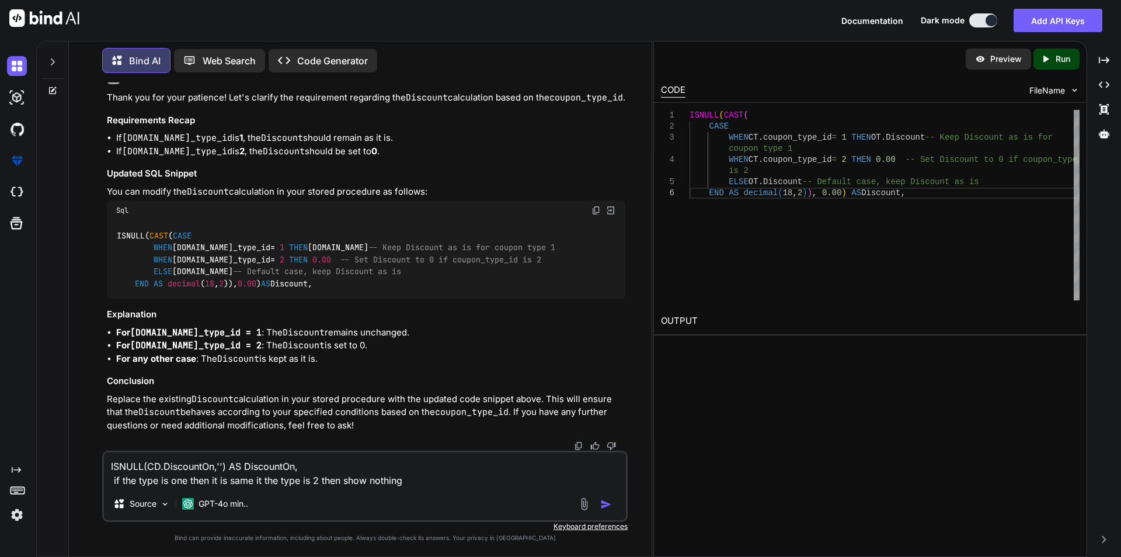
click at [605, 501] on img "button" at bounding box center [606, 504] width 12 height 12
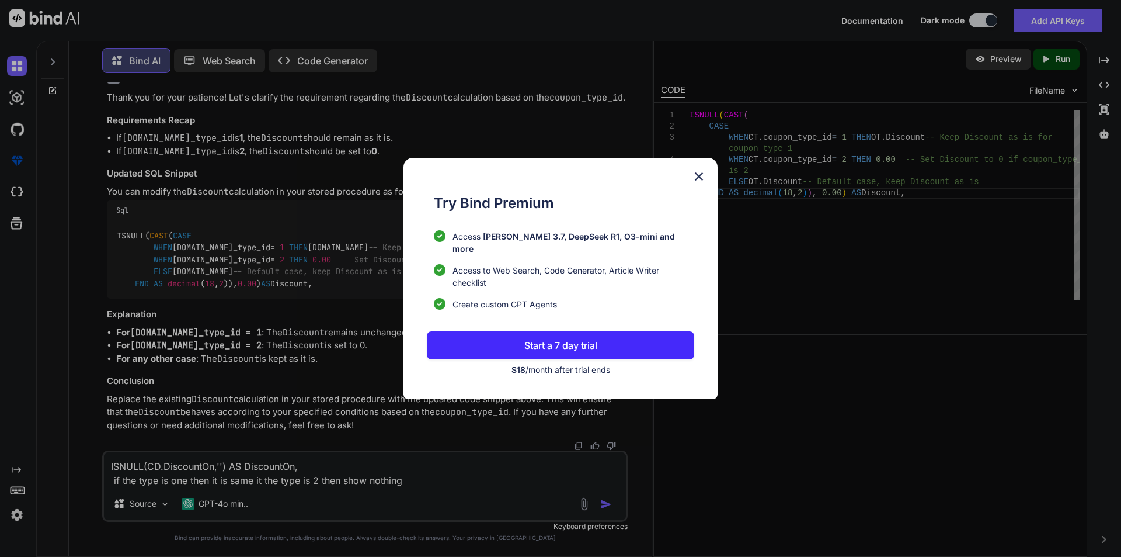
click at [698, 183] on img at bounding box center [699, 176] width 14 height 14
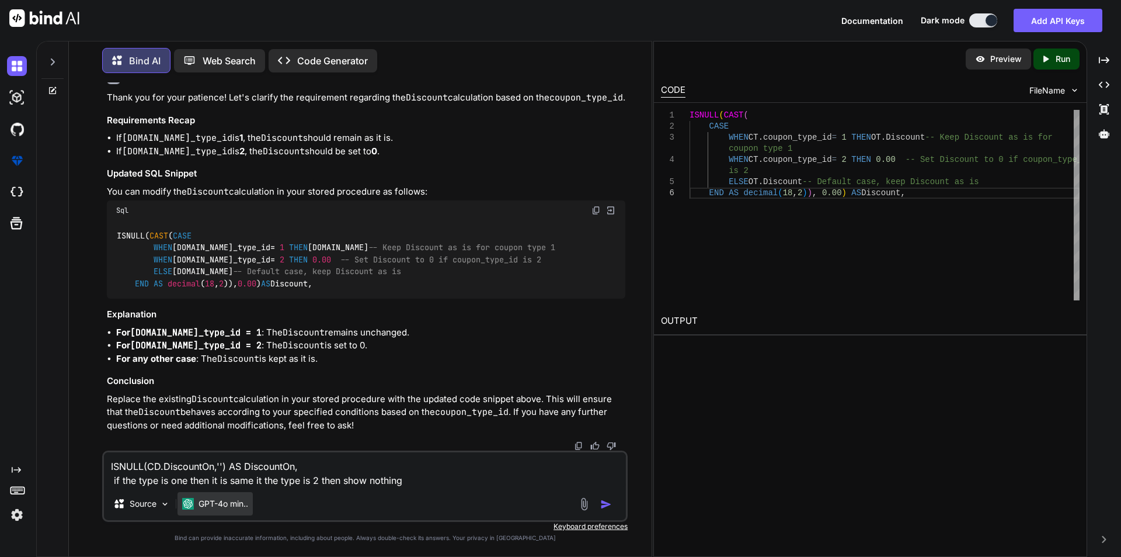
click at [238, 503] on p "GPT-4o min.." at bounding box center [224, 504] width 50 height 12
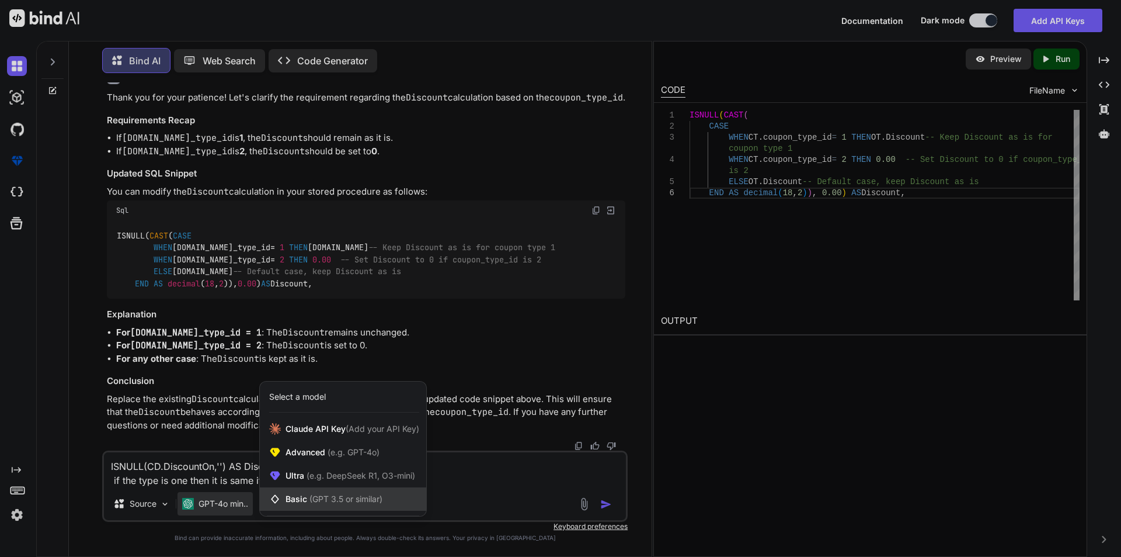
click at [293, 504] on span "Basic (GPT 3.5 or similar)" at bounding box center [334, 499] width 97 height 12
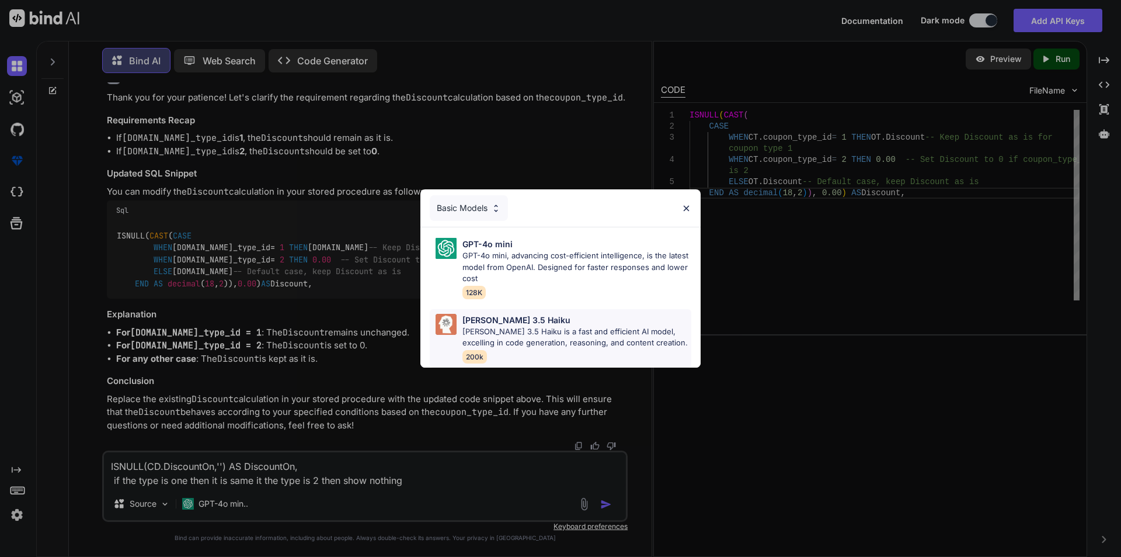
click at [480, 328] on p "[PERSON_NAME] 3.5 Haiku is a fast and efficient AI model, excelling in code gen…" at bounding box center [577, 337] width 229 height 23
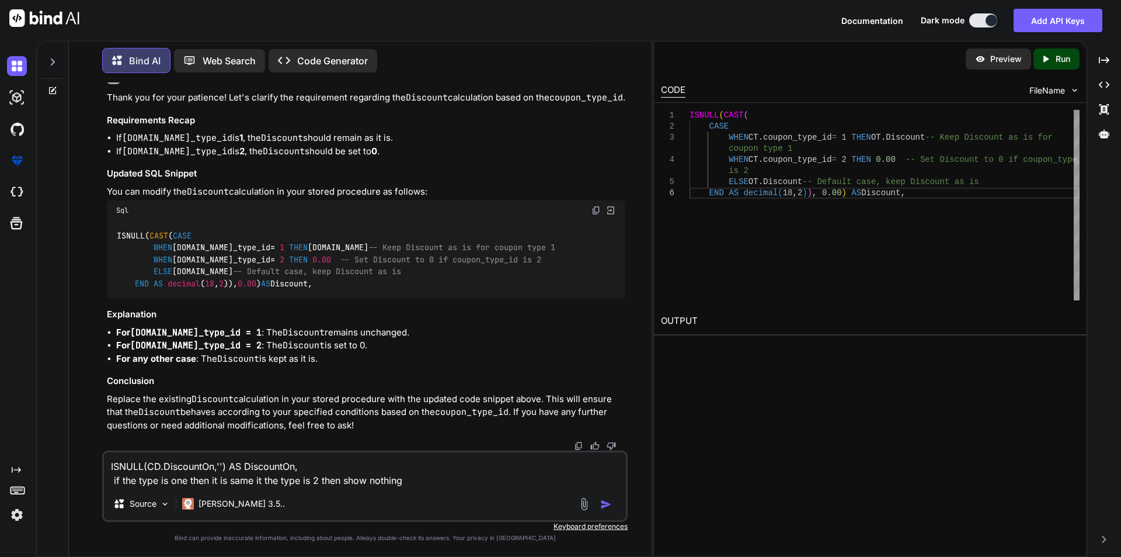
click at [603, 505] on img "button" at bounding box center [606, 504] width 12 height 12
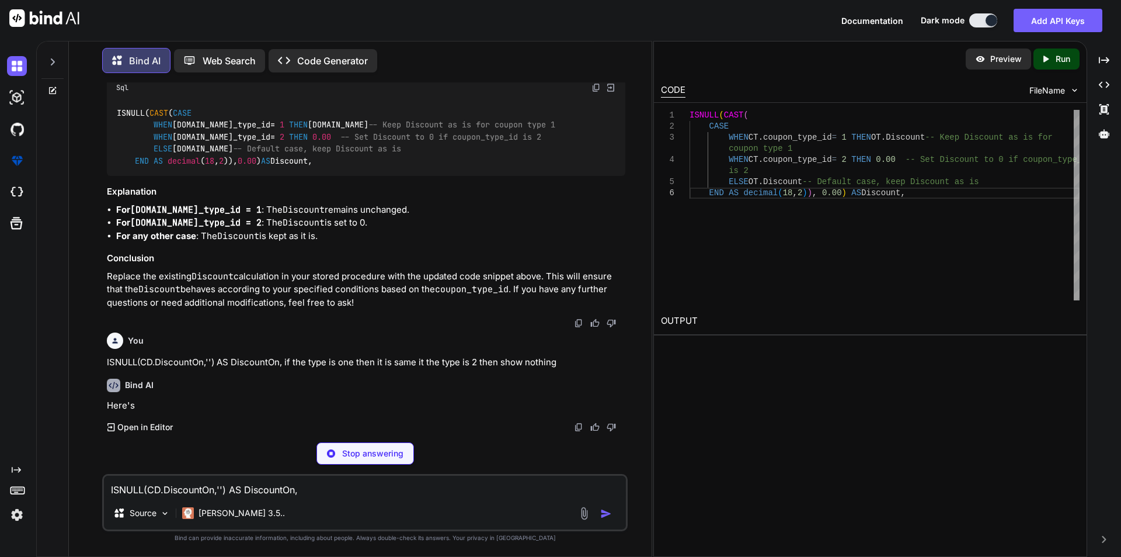
scroll to position [4095, 0]
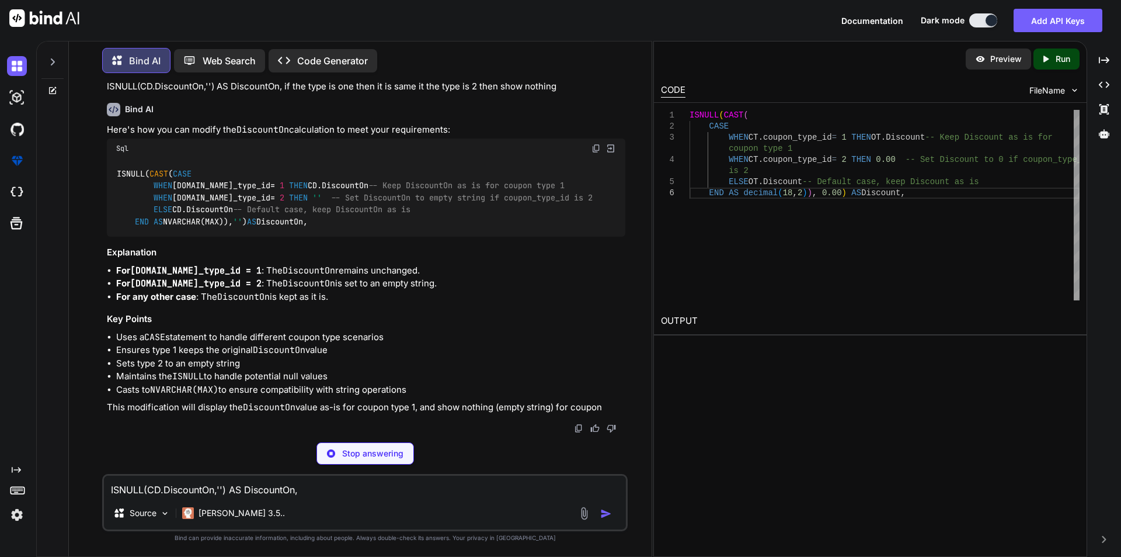
type textarea "x"
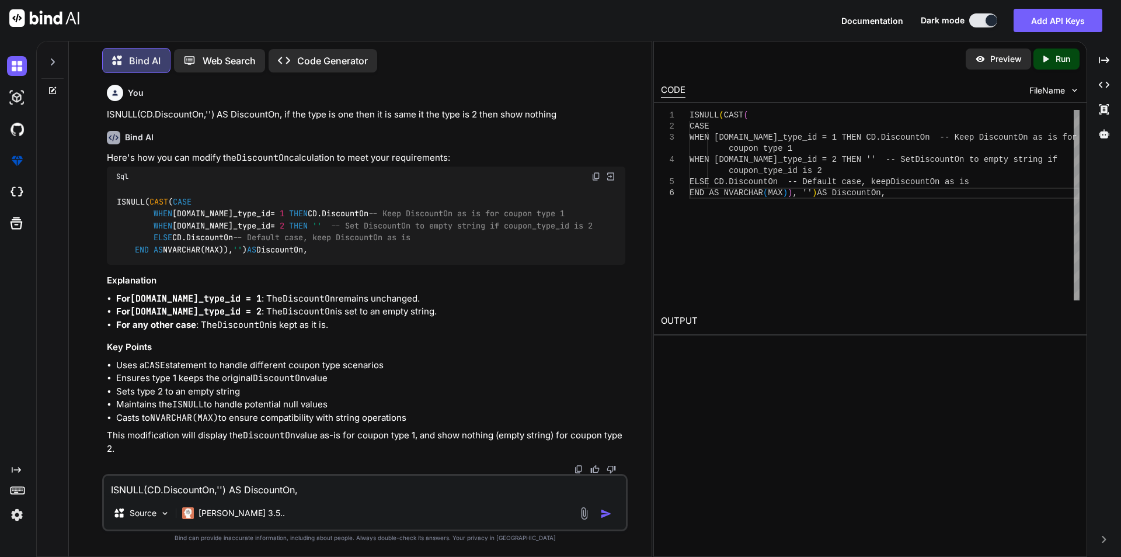
scroll to position [4377, 0]
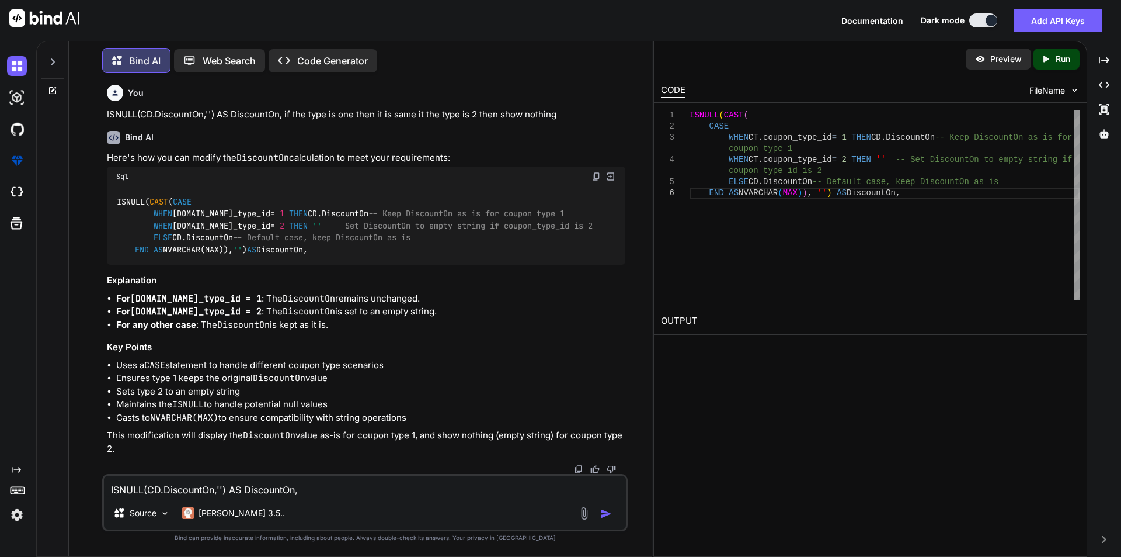
drag, startPoint x: 117, startPoint y: 189, endPoint x: 346, endPoint y: 258, distance: 239.5
click at [346, 258] on div "ISNULL( CAST ( CASE WHEN [DOMAIN_NAME]_type_id = 1 THEN CD.DiscountOn -- Keep D…" at bounding box center [366, 225] width 519 height 78
copy code "ISNULL( CAST ( CASE WHEN [DOMAIN_NAME]_type_id = 1 THEN CD.DiscountOn -- Keep D…"
